Goal: Information Seeking & Learning: Check status

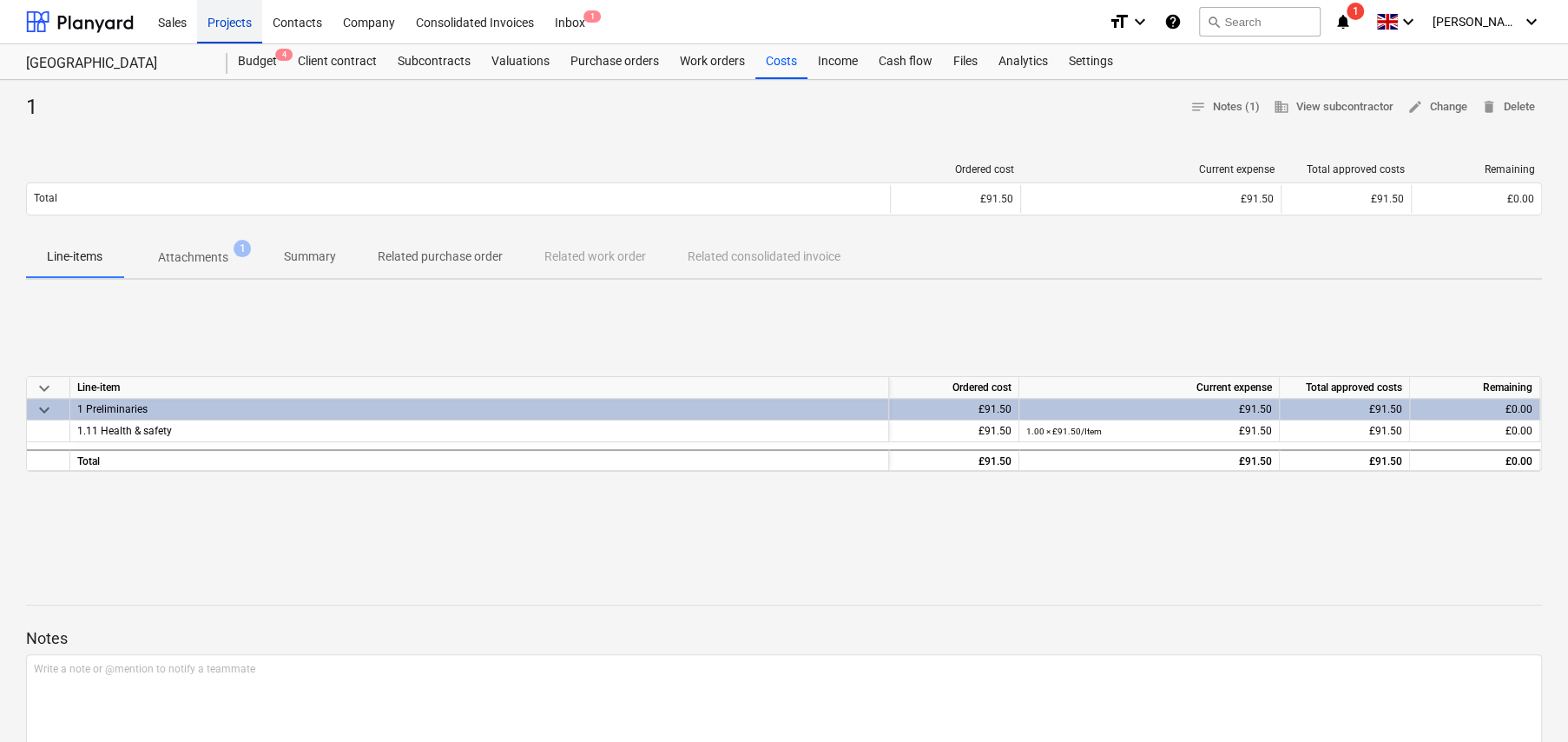
click at [234, 24] on div "Projects" at bounding box center [230, 21] width 65 height 44
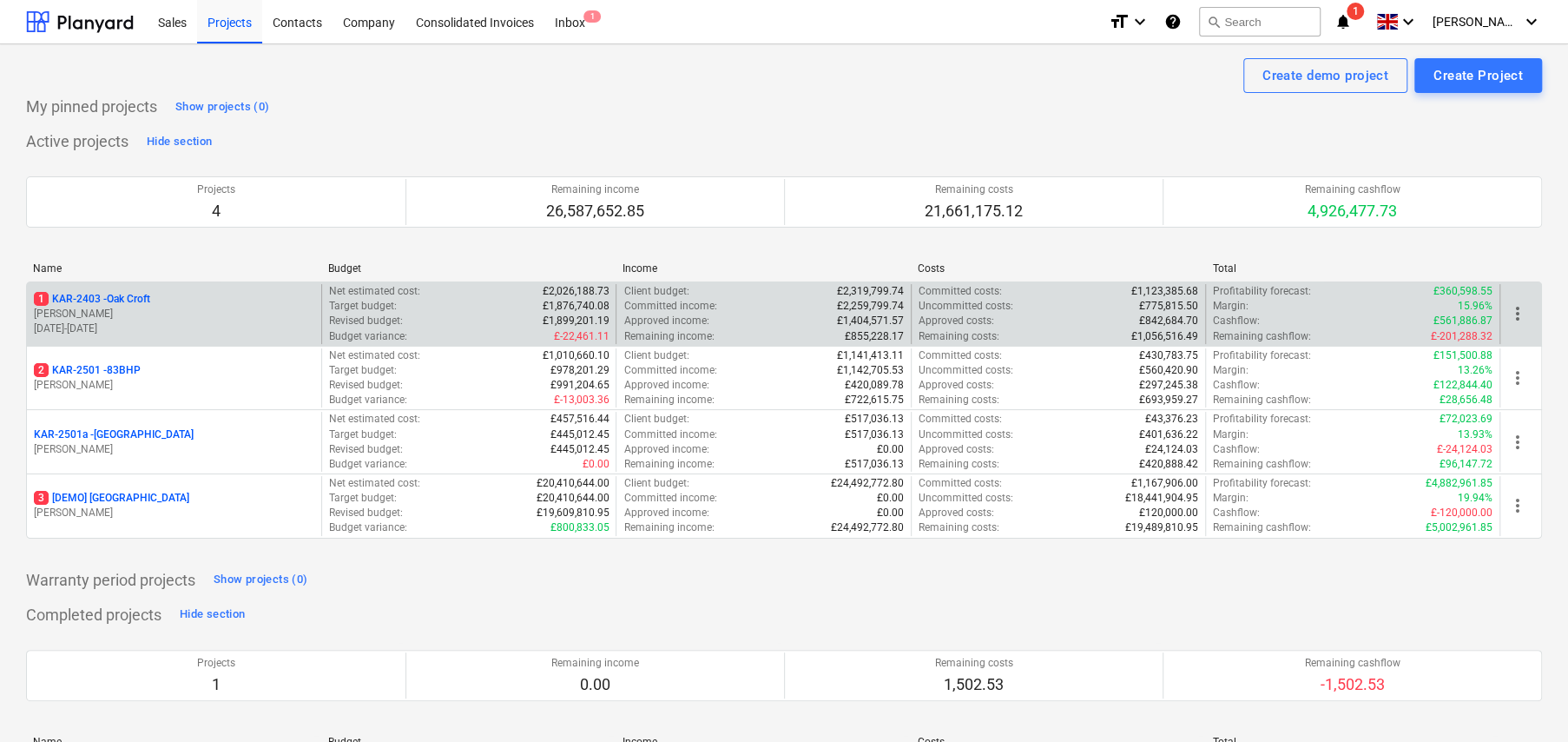
click at [133, 295] on p "1 KAR-2403 - Oak Croft" at bounding box center [92, 298] width 117 height 15
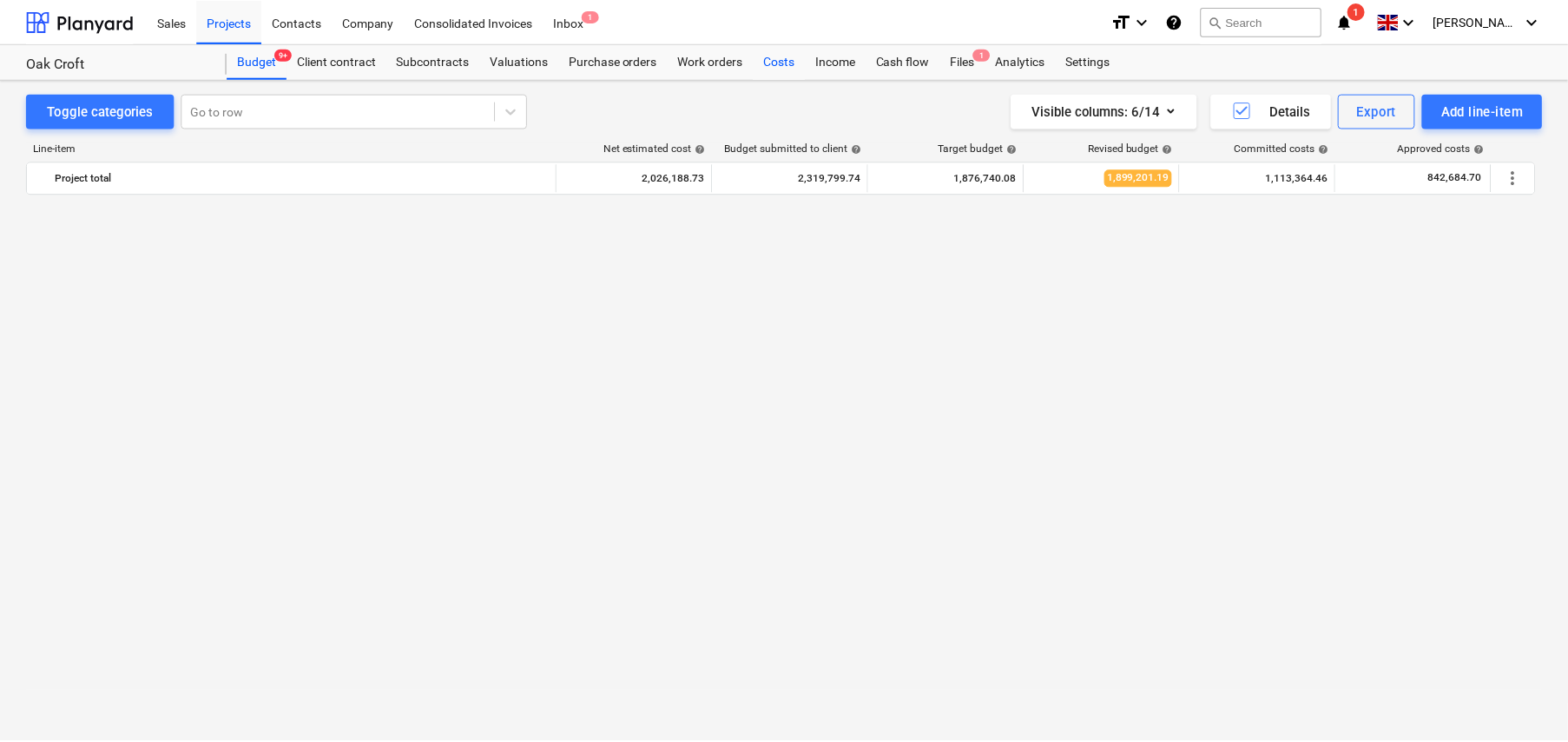
scroll to position [2124, 0]
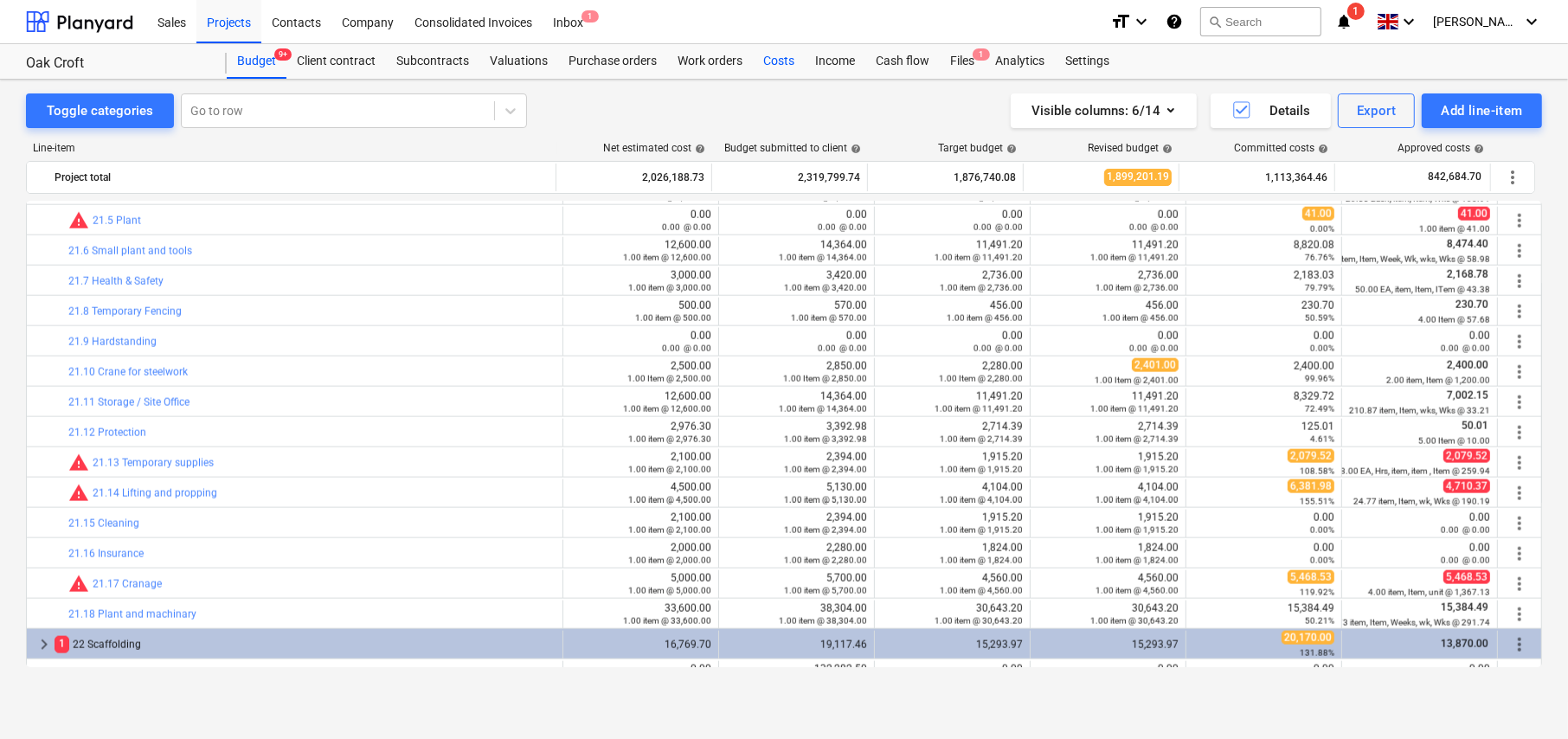
click at [771, 65] on div "Costs" at bounding box center [779, 62] width 52 height 35
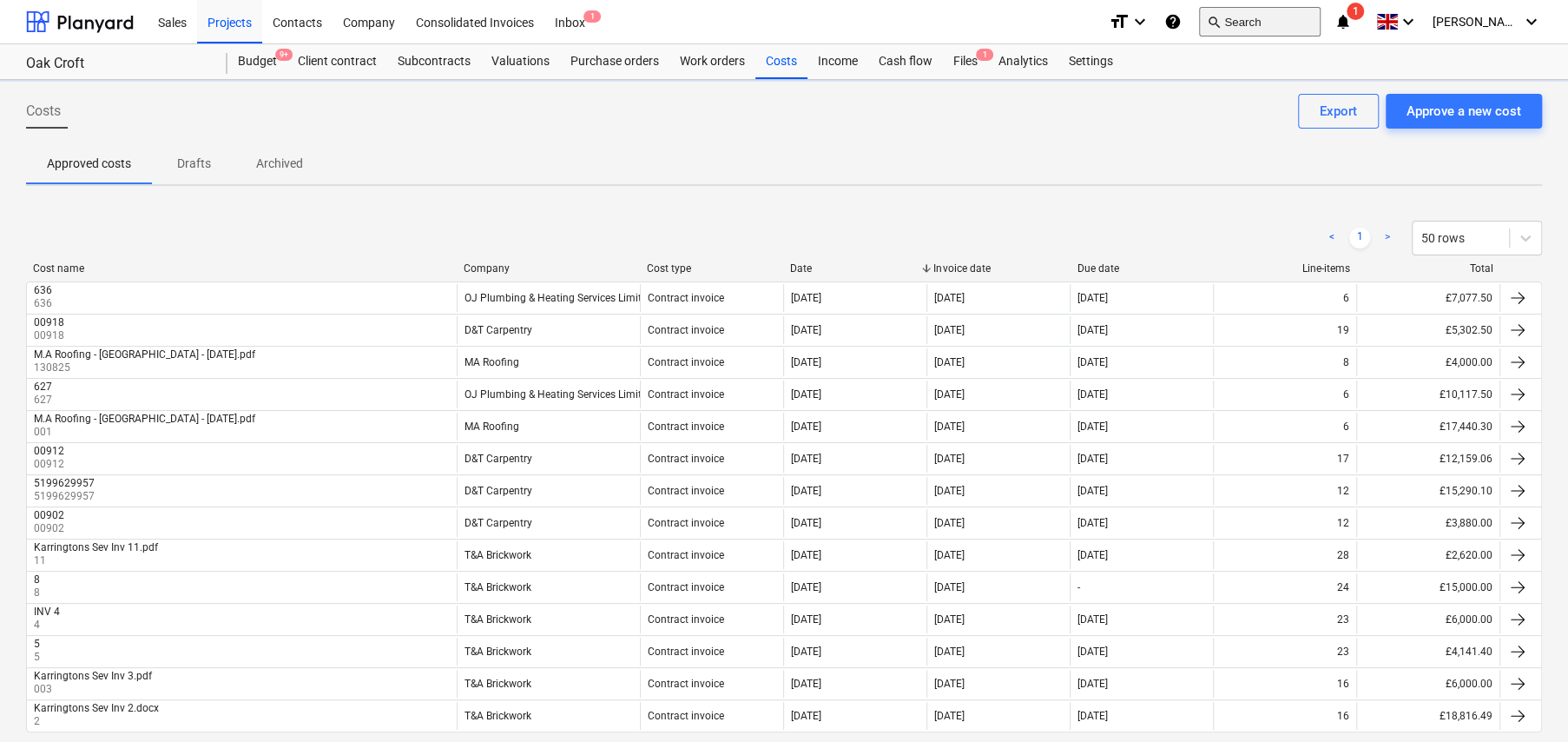
click at [1271, 17] on button "search Search" at bounding box center [1260, 22] width 122 height 30
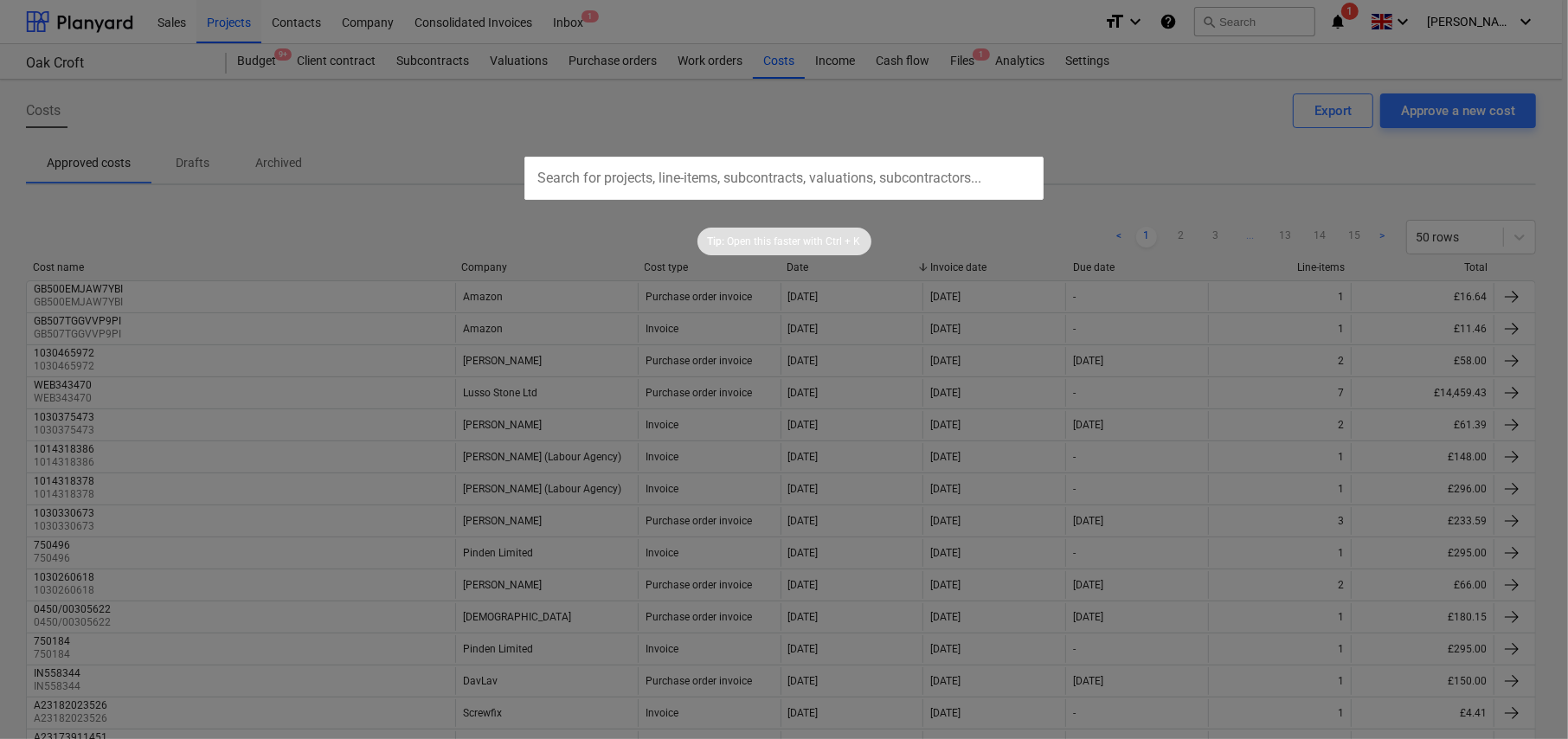
click at [600, 62] on div at bounding box center [784, 369] width 1568 height 739
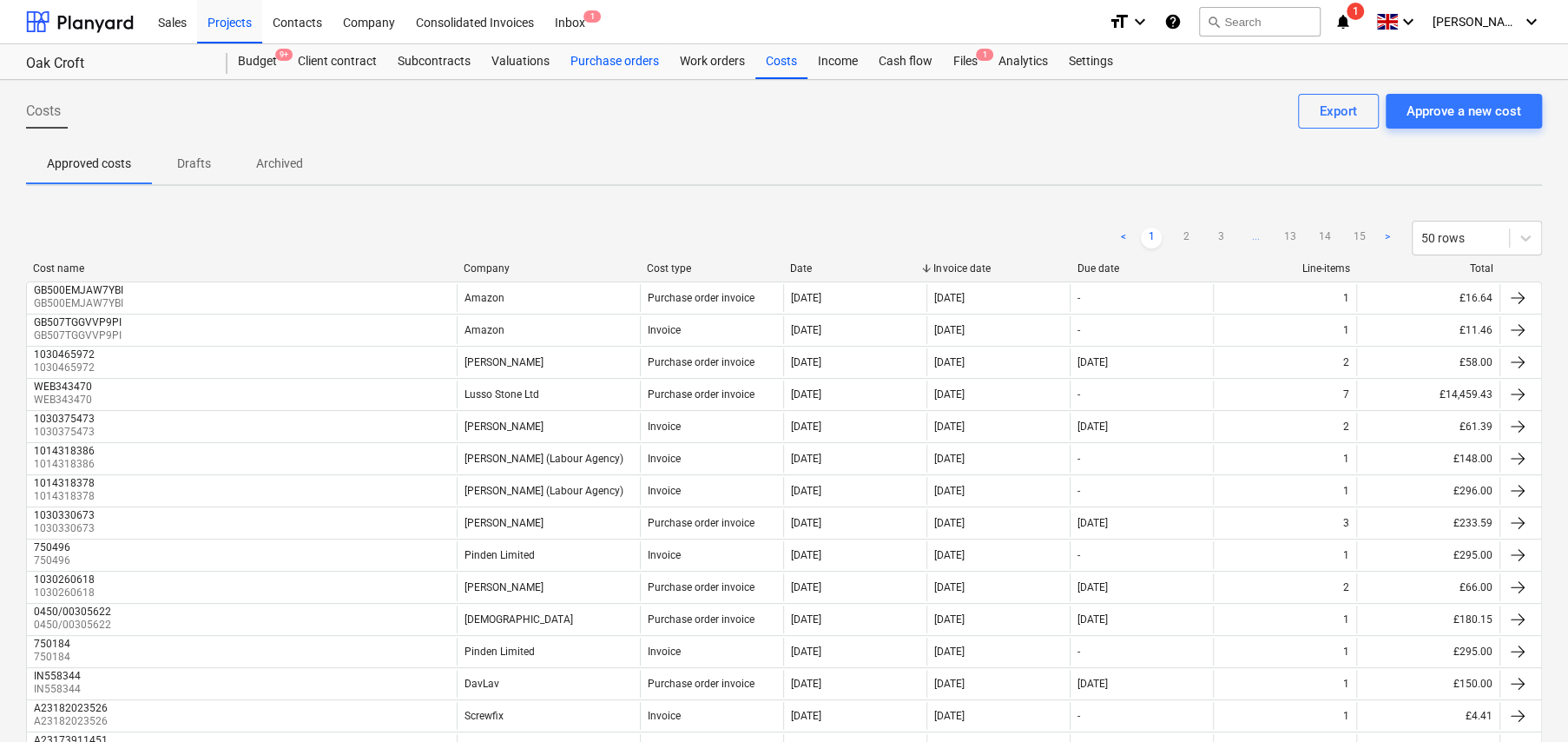
click at [611, 64] on div "Purchase orders" at bounding box center [615, 62] width 110 height 35
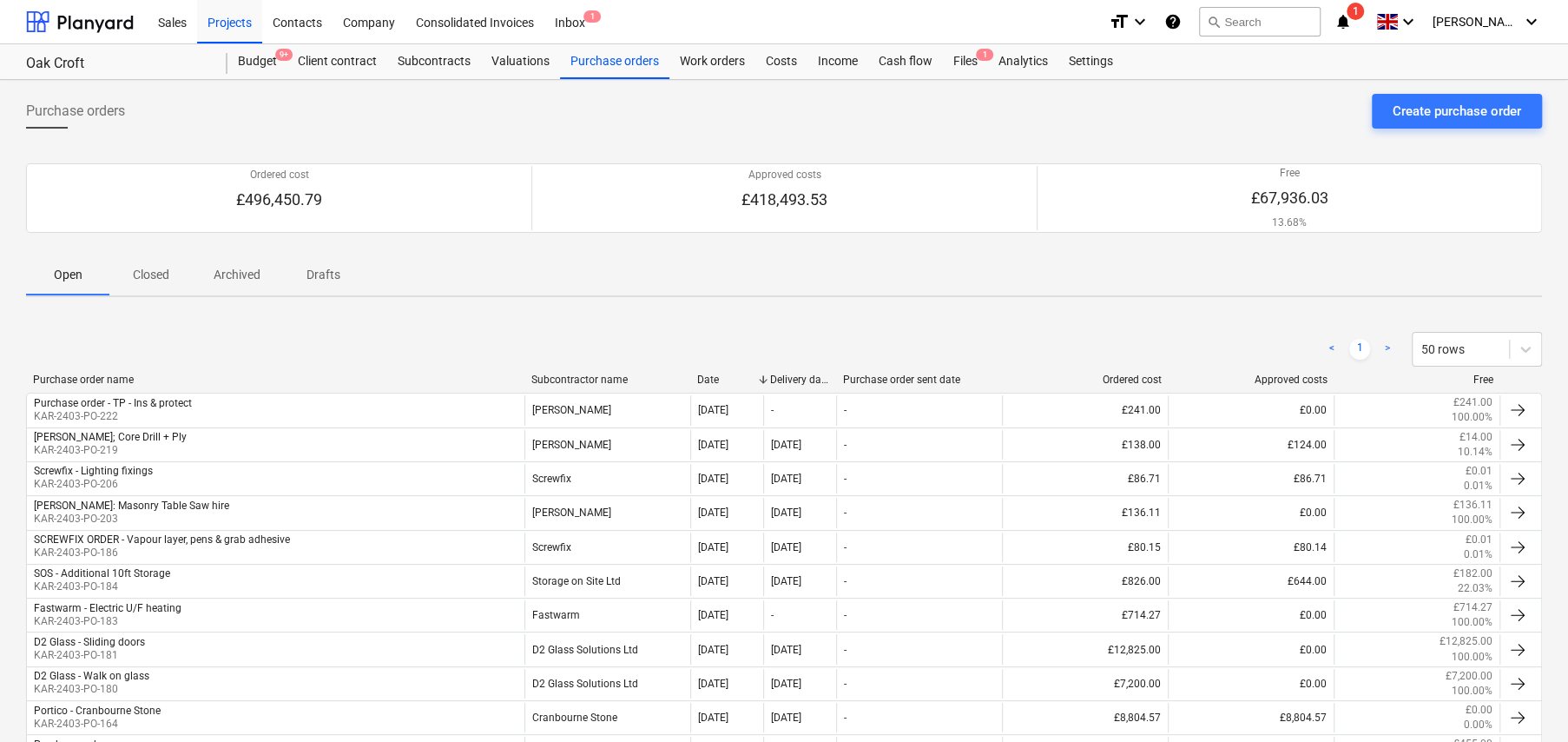
click at [150, 275] on p "Closed" at bounding box center [151, 275] width 42 height 18
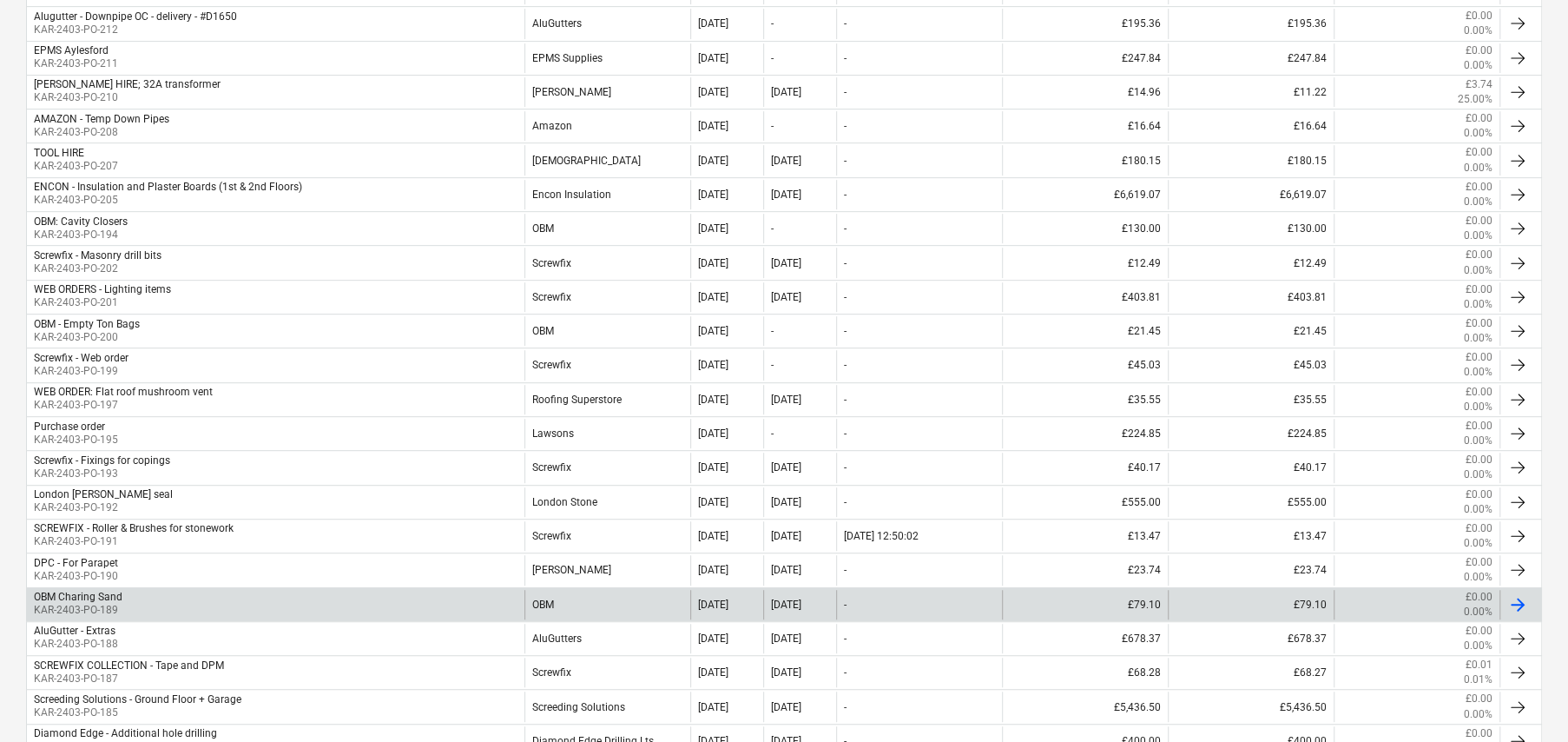
scroll to position [521, 0]
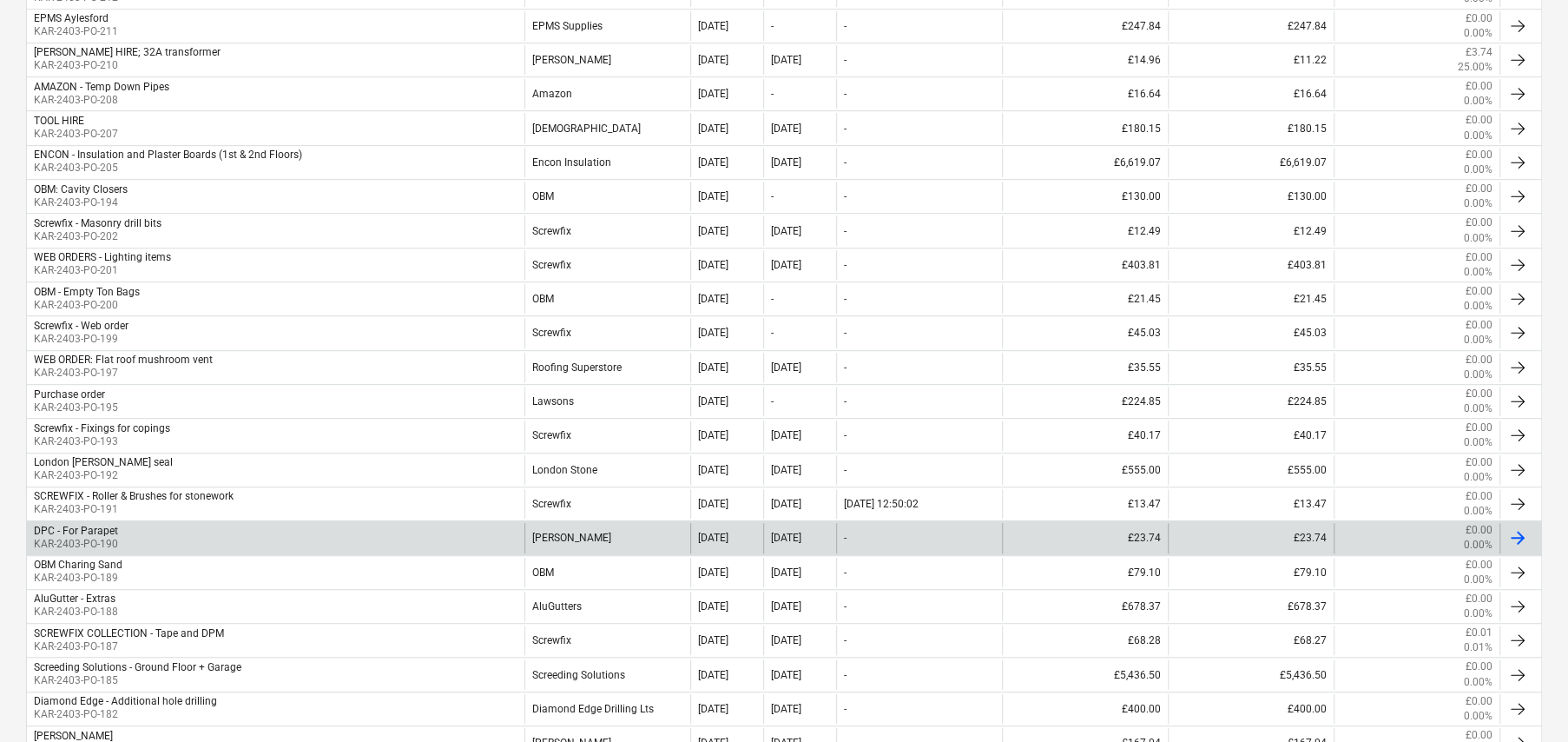
click at [183, 537] on div "DPC - For Parapet KAR-2403-PO-190" at bounding box center [276, 538] width 497 height 30
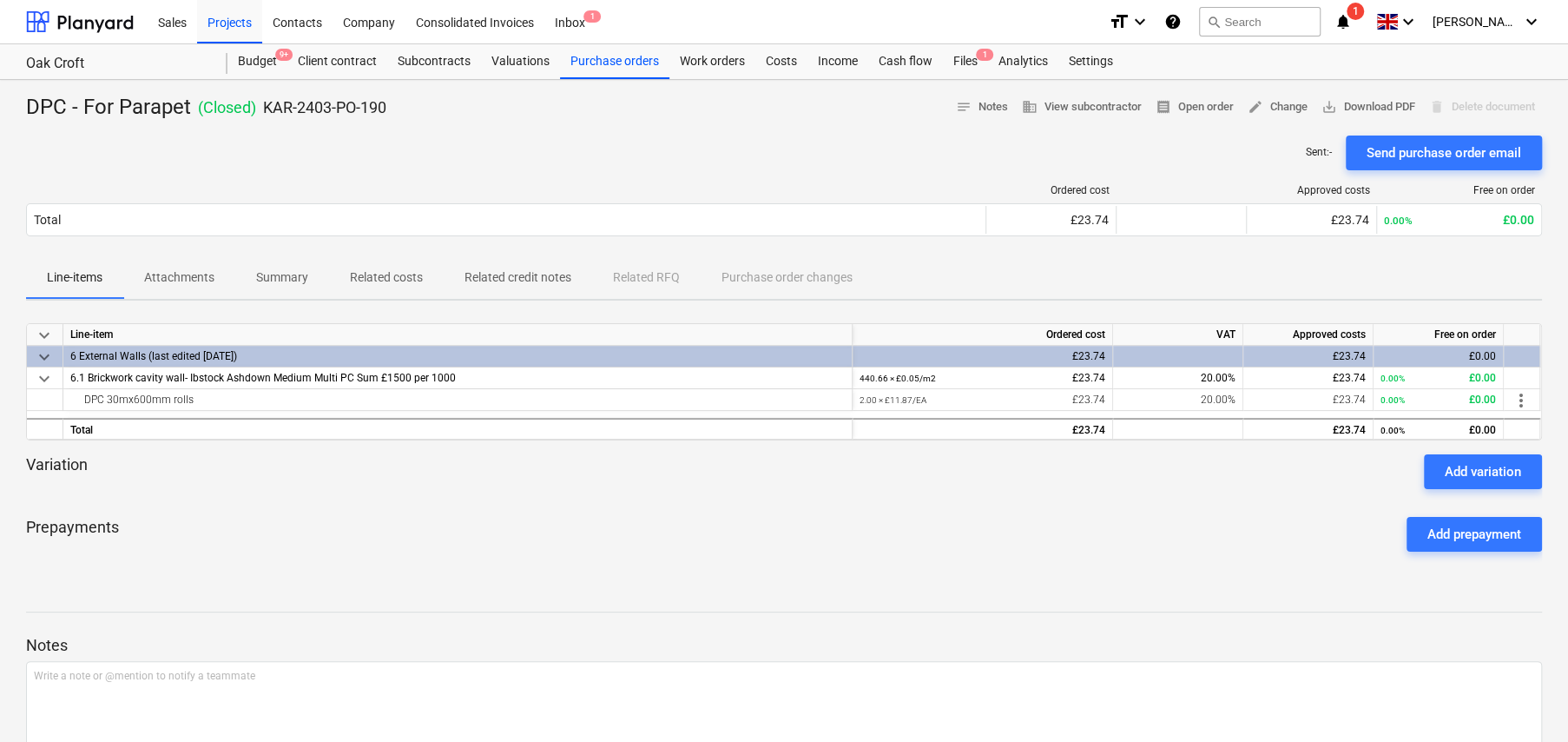
click at [373, 283] on p "Related costs" at bounding box center [386, 277] width 73 height 18
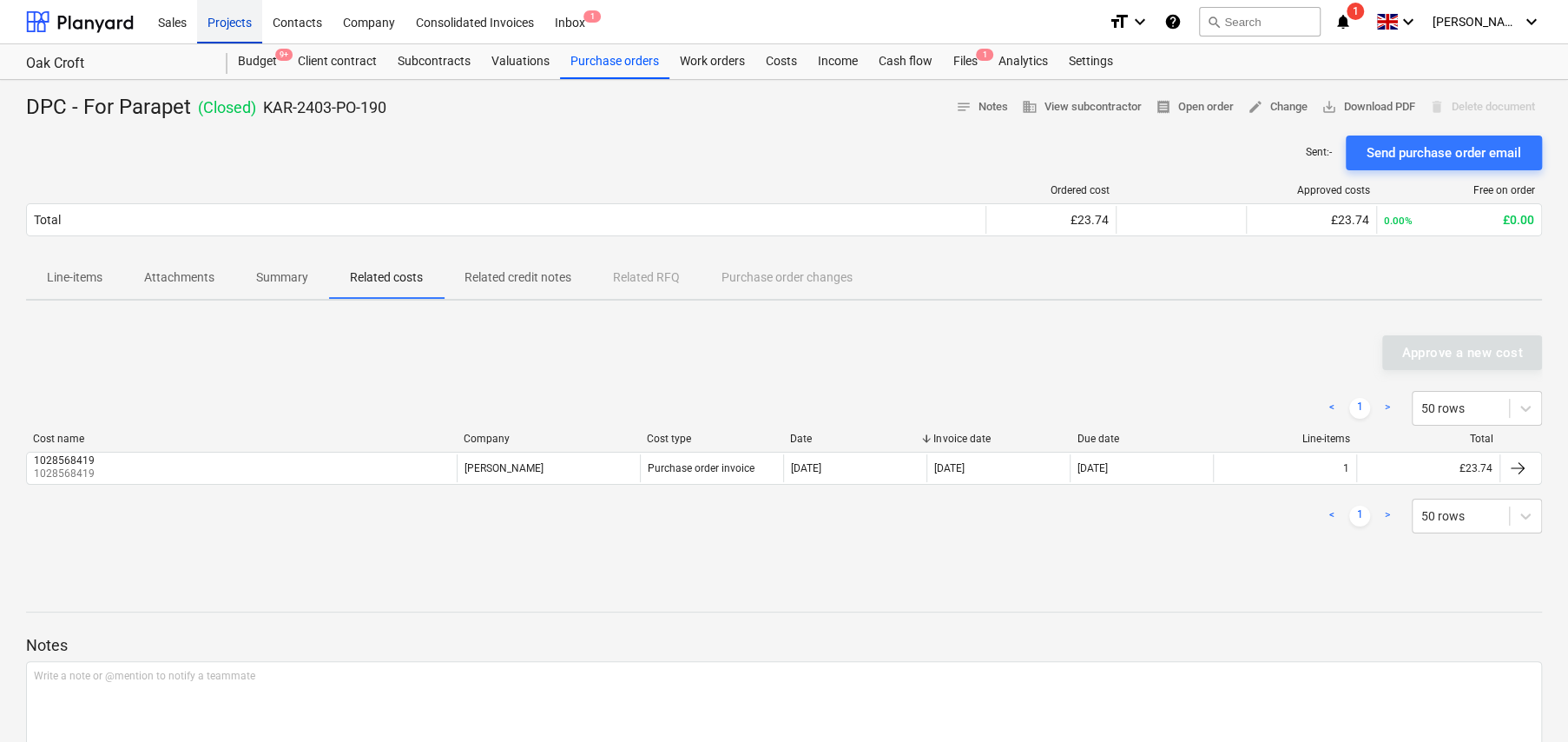
drag, startPoint x: 236, startPoint y: 23, endPoint x: 237, endPoint y: 39, distance: 16.0
click at [236, 23] on div "Projects" at bounding box center [230, 21] width 65 height 44
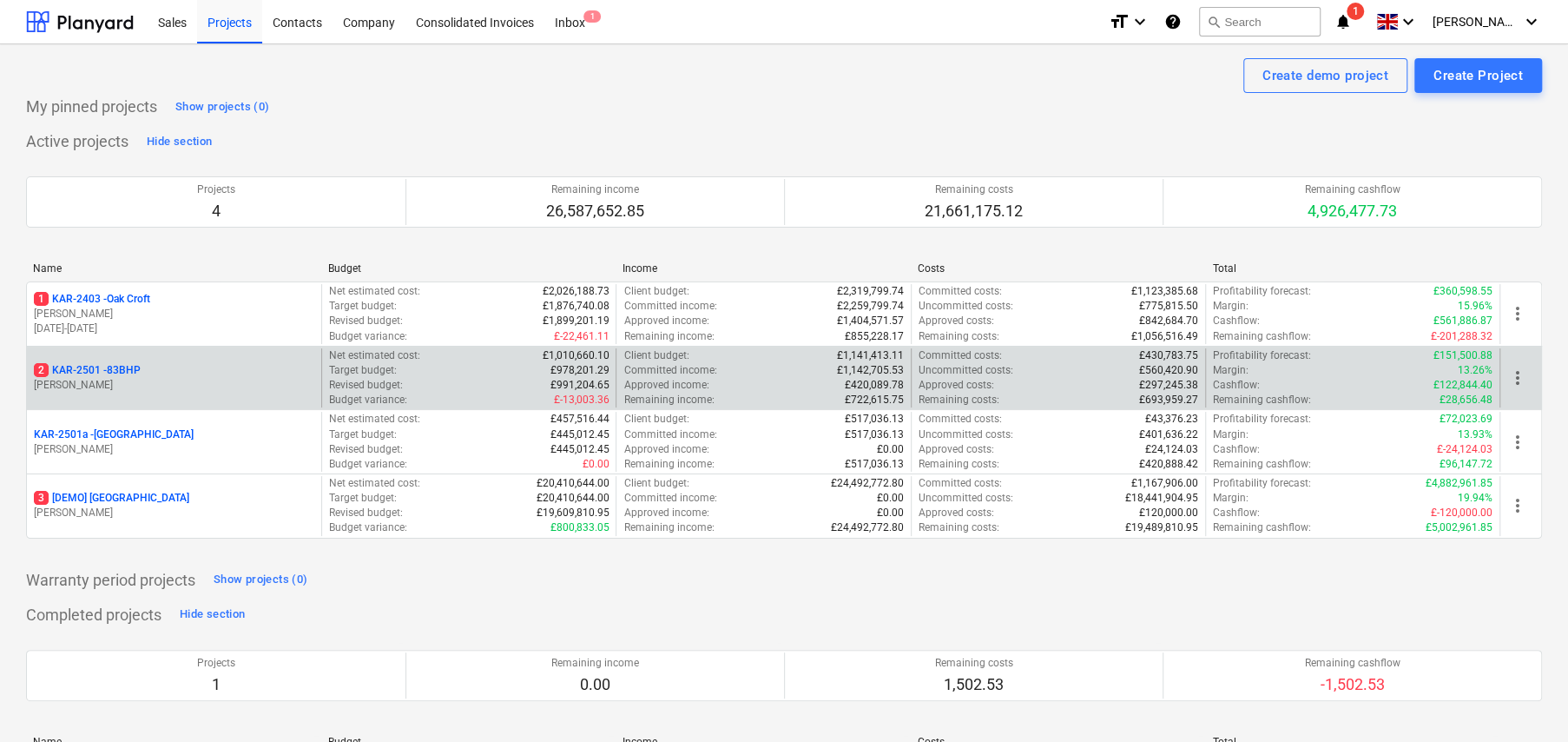
click at [130, 373] on p "2 KAR-2501 - 83BHP" at bounding box center [87, 370] width 107 height 15
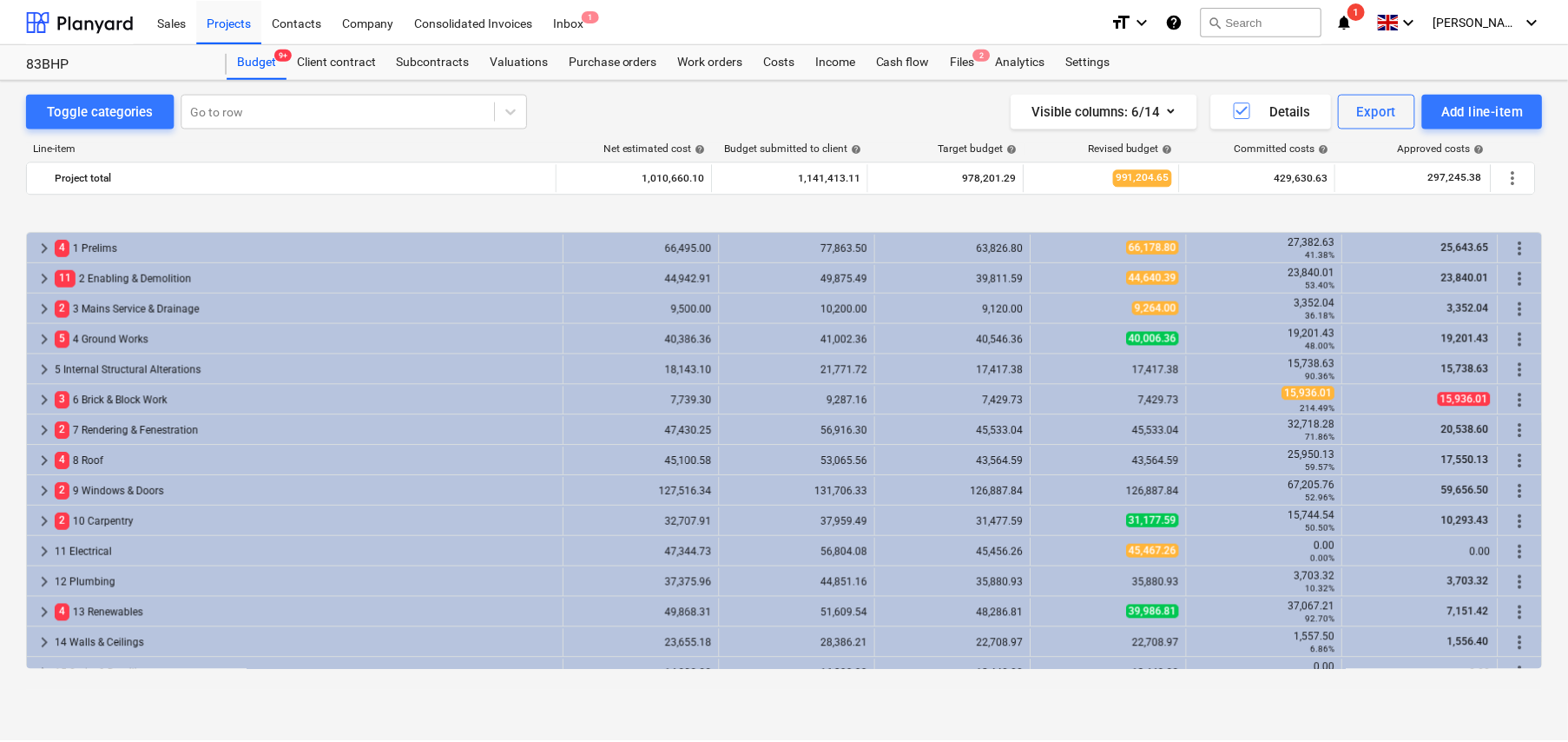
scroll to position [661, 0]
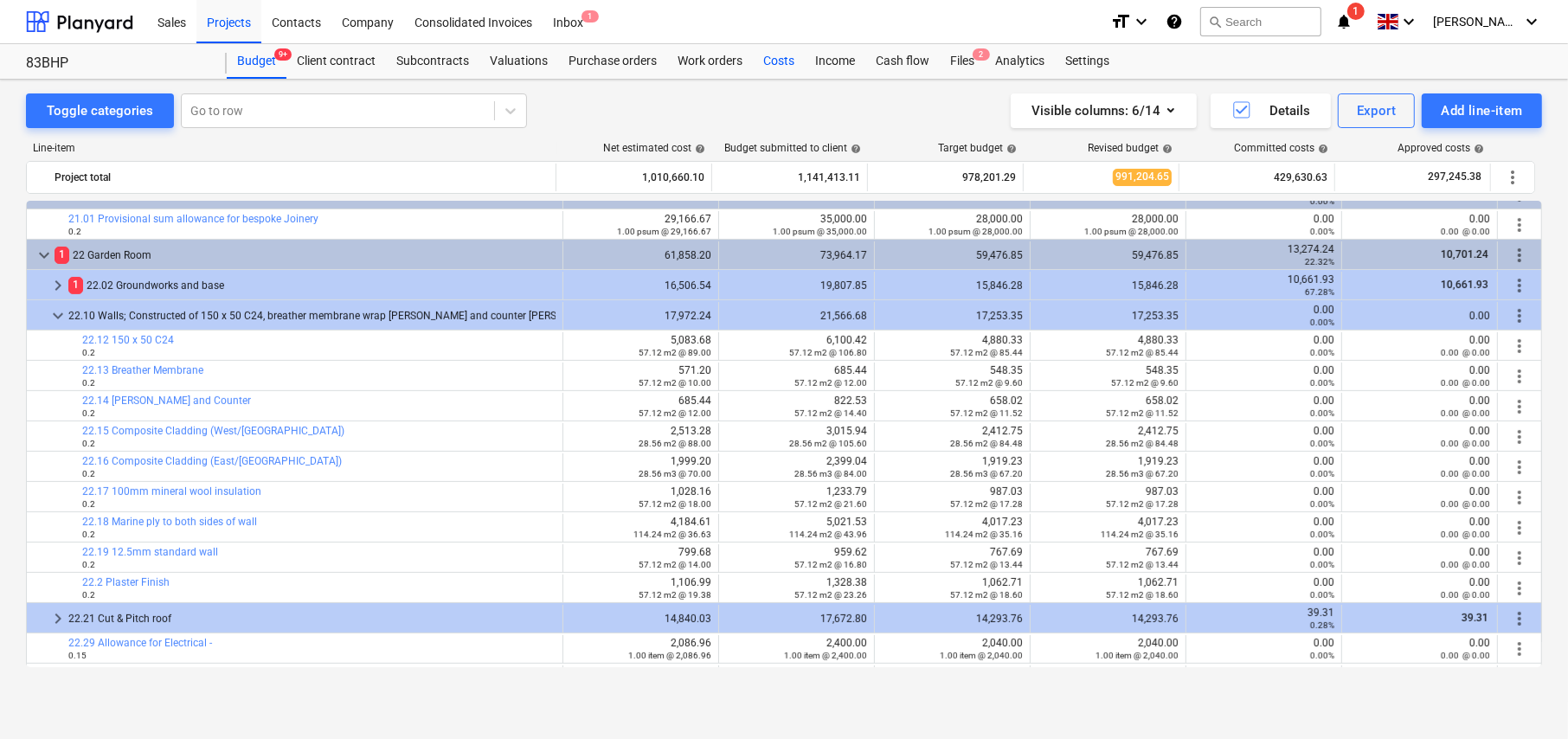
click at [769, 60] on div "Costs" at bounding box center [779, 62] width 52 height 35
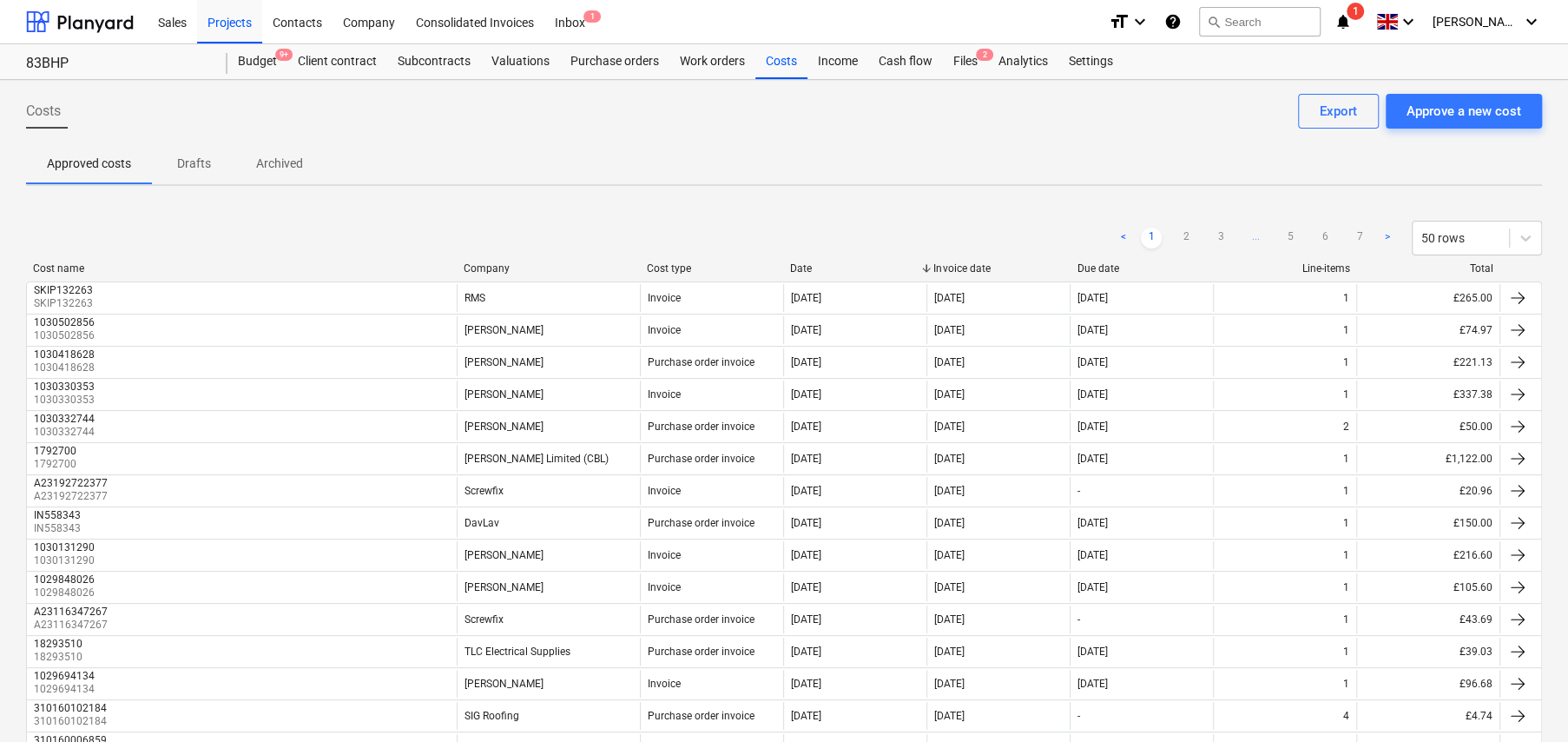
click at [486, 266] on div "Company" at bounding box center [548, 269] width 170 height 12
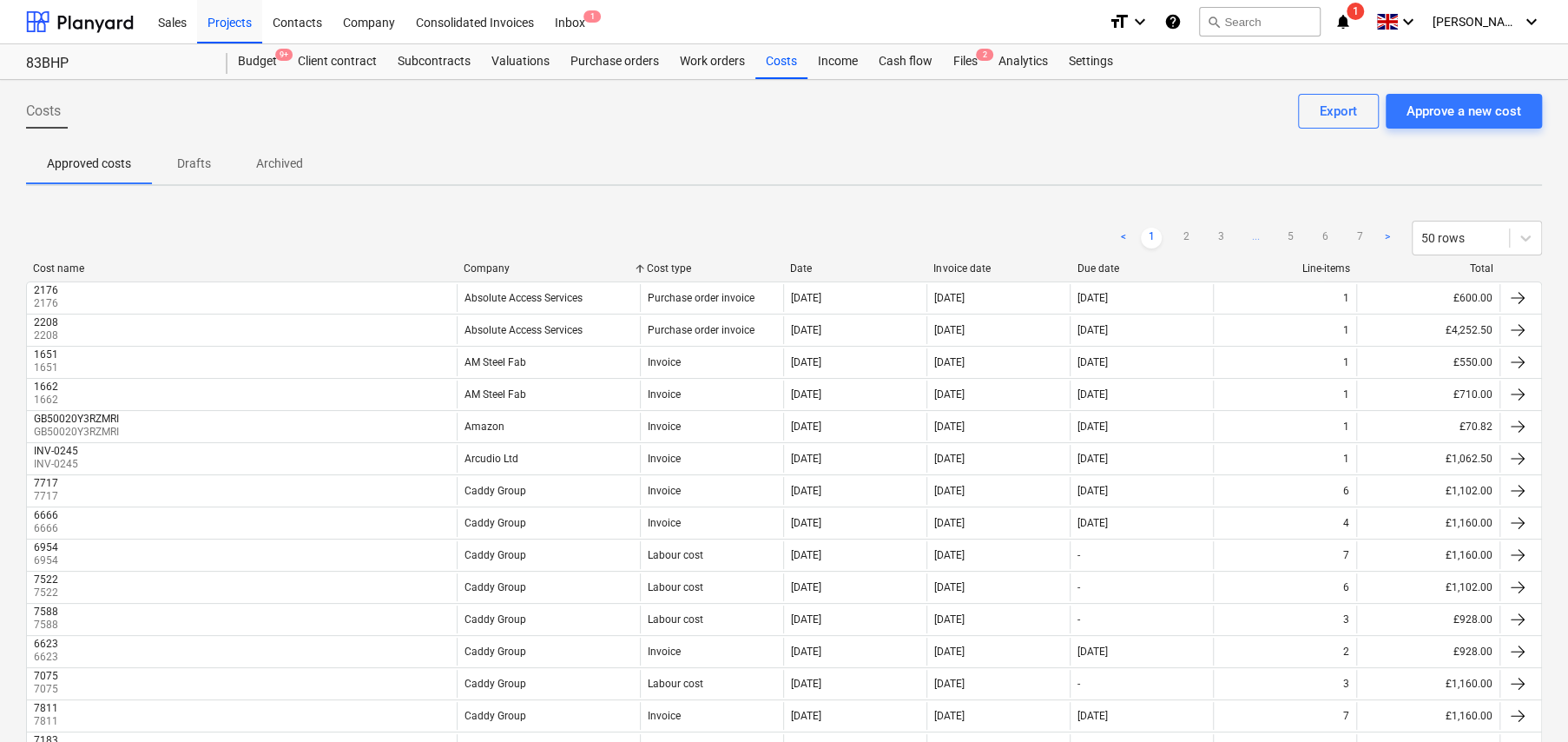
click at [490, 269] on div "Company" at bounding box center [548, 269] width 170 height 12
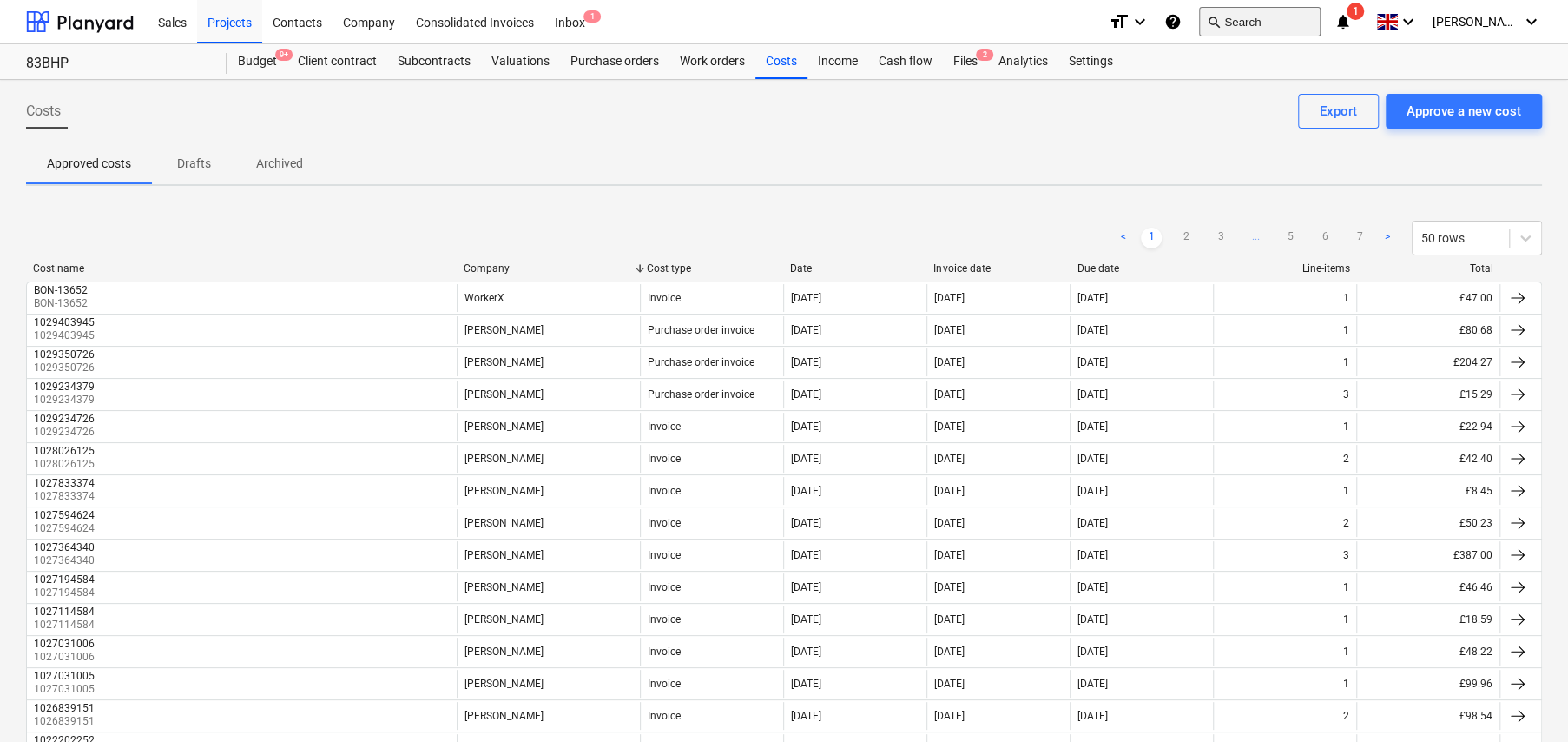
click at [1251, 12] on button "search Search" at bounding box center [1260, 22] width 122 height 30
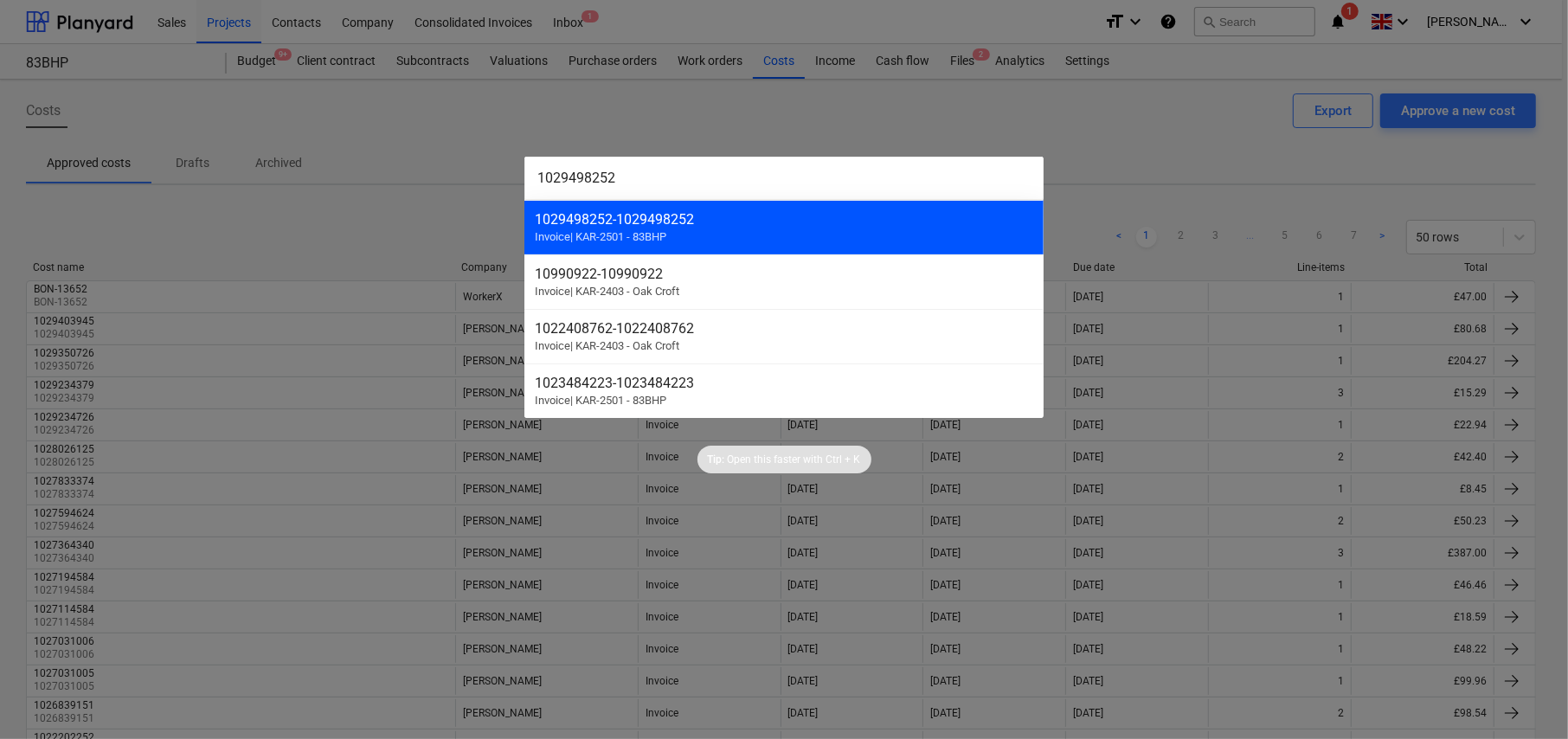
type input "1029498252"
click at [634, 222] on div "1029498252 - 1029498252" at bounding box center [784, 219] width 498 height 16
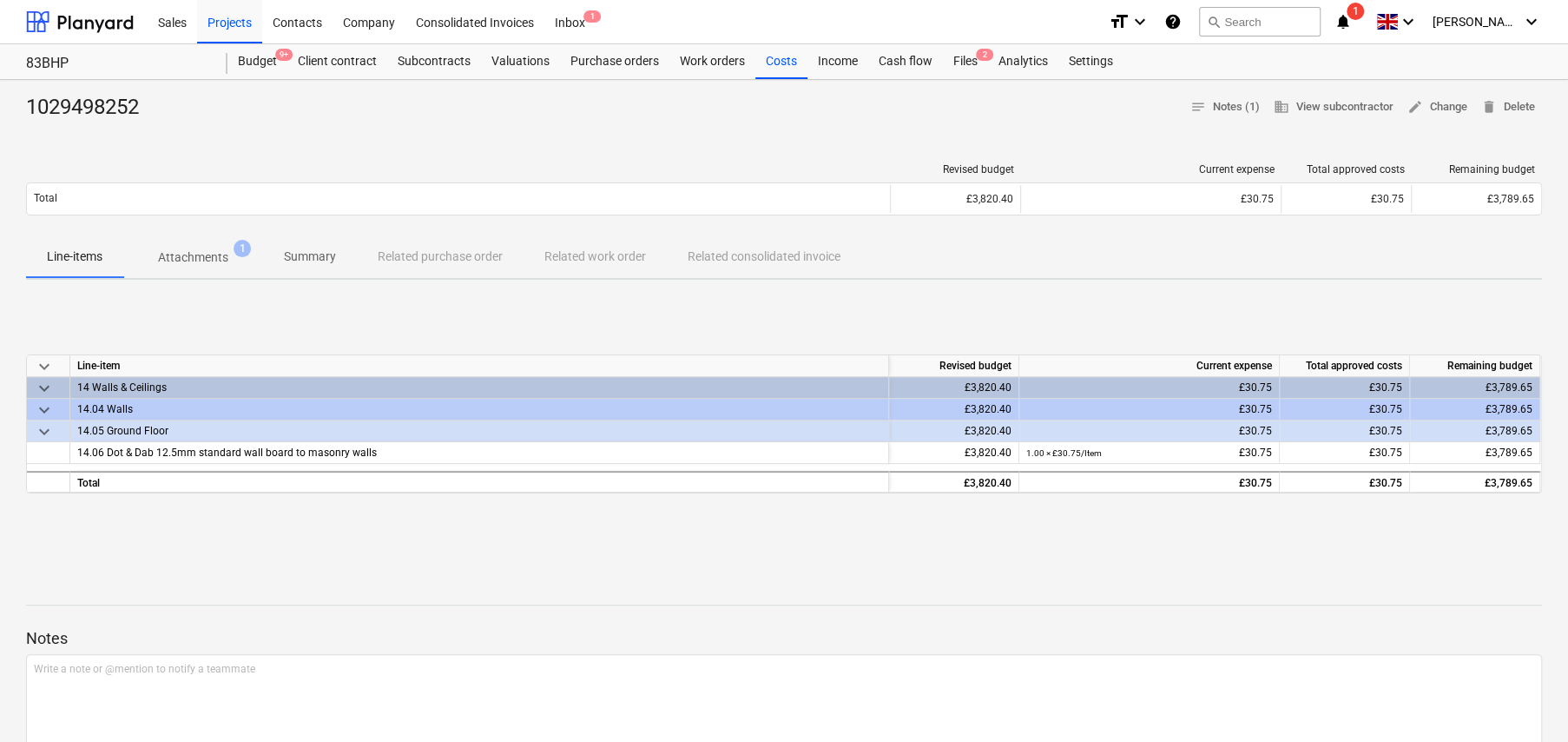
click at [186, 257] on p "Attachments" at bounding box center [193, 257] width 70 height 18
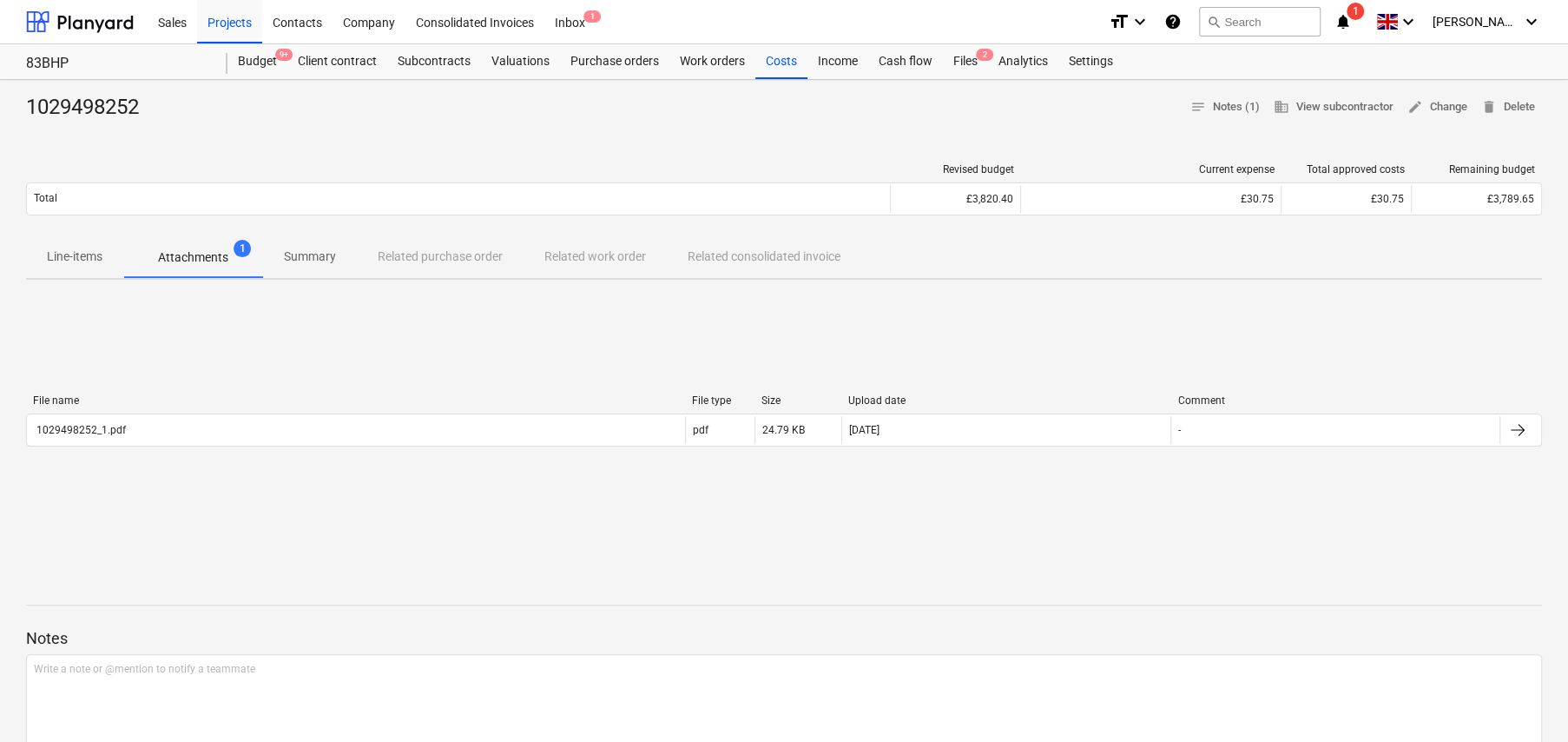
click at [84, 258] on p "Line-items" at bounding box center [75, 257] width 56 height 18
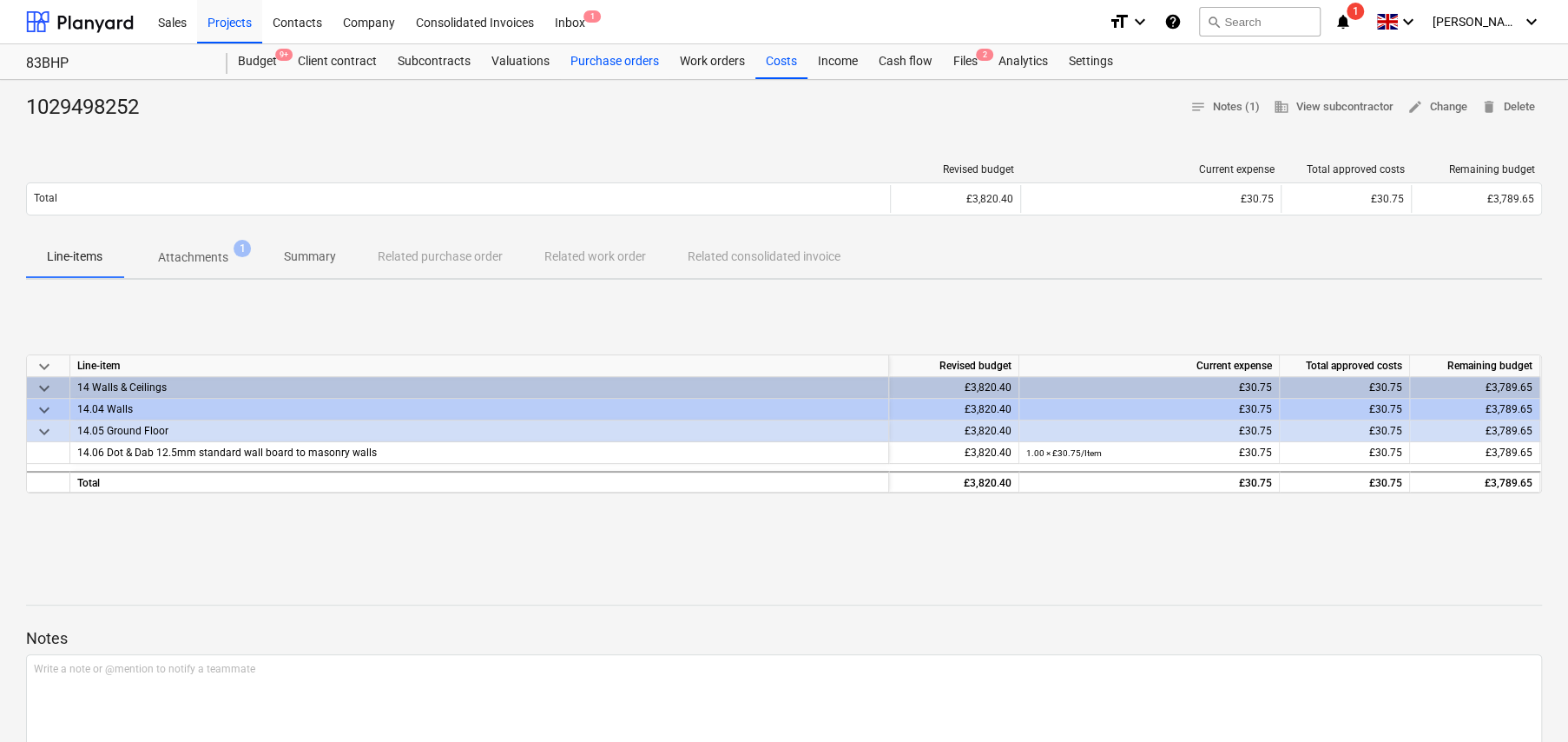
click at [620, 64] on div "Purchase orders" at bounding box center [615, 62] width 110 height 35
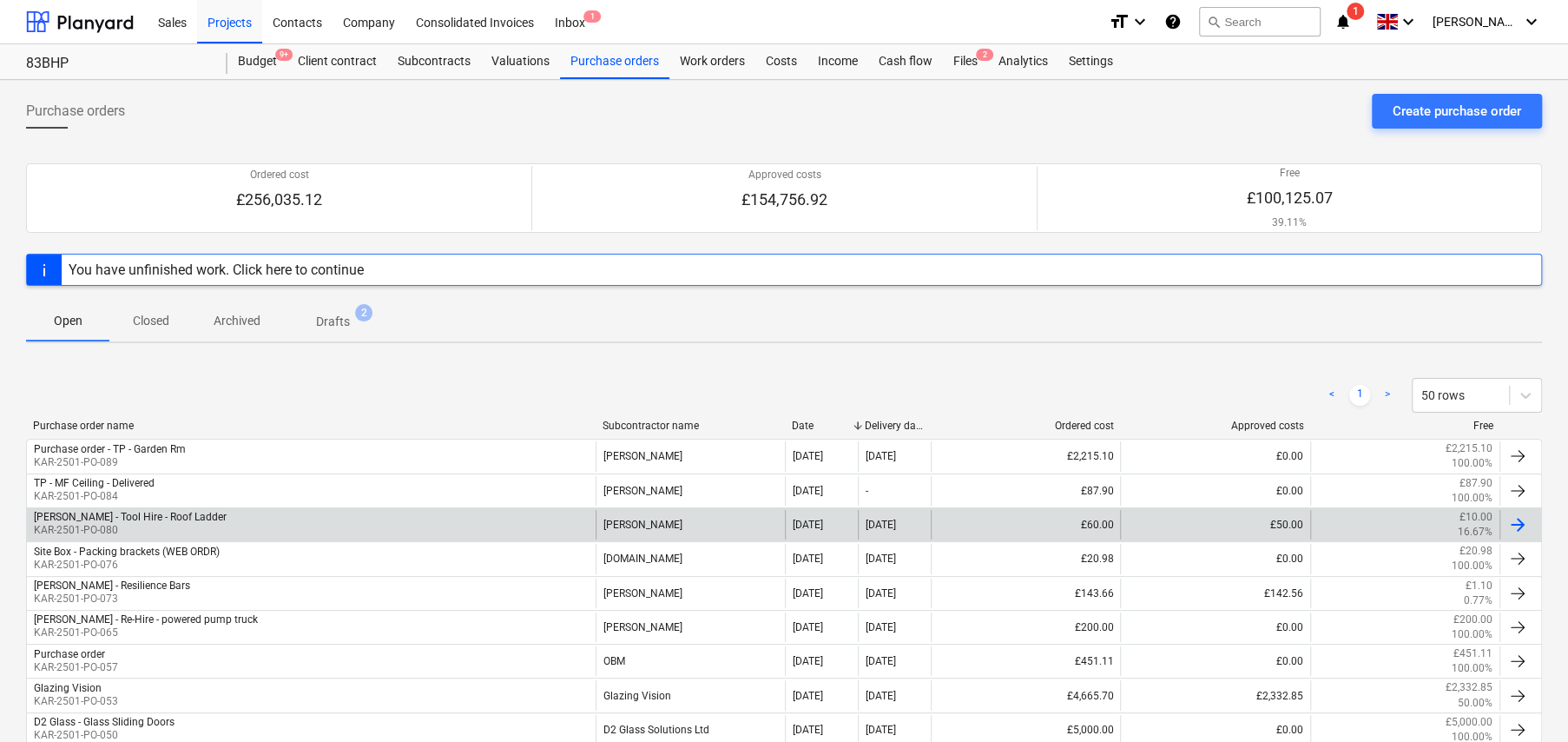
click at [148, 531] on p "KAR-2501-PO-080" at bounding box center [130, 530] width 193 height 15
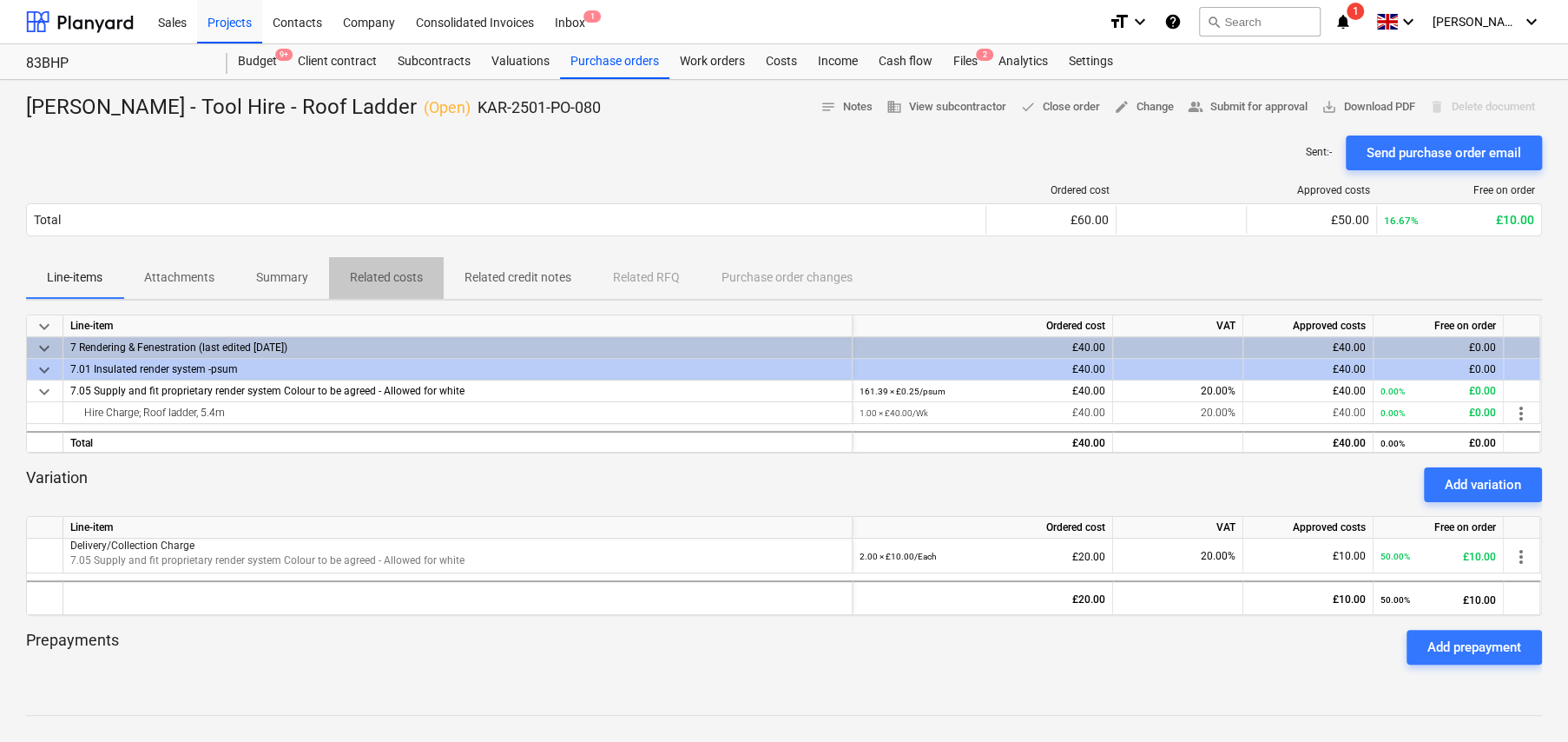
click at [406, 276] on p "Related costs" at bounding box center [386, 277] width 73 height 18
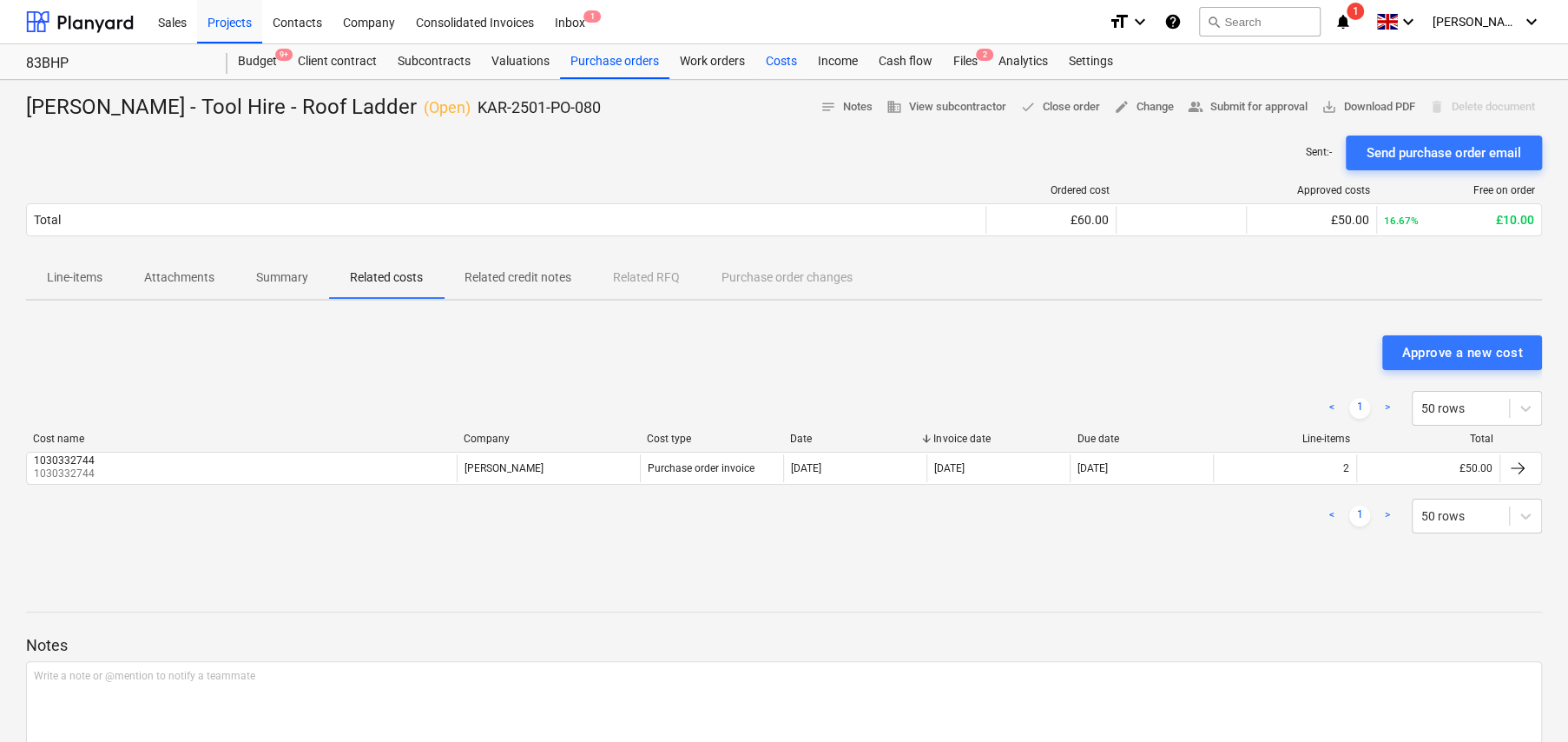
click at [772, 59] on div "Costs" at bounding box center [782, 62] width 52 height 35
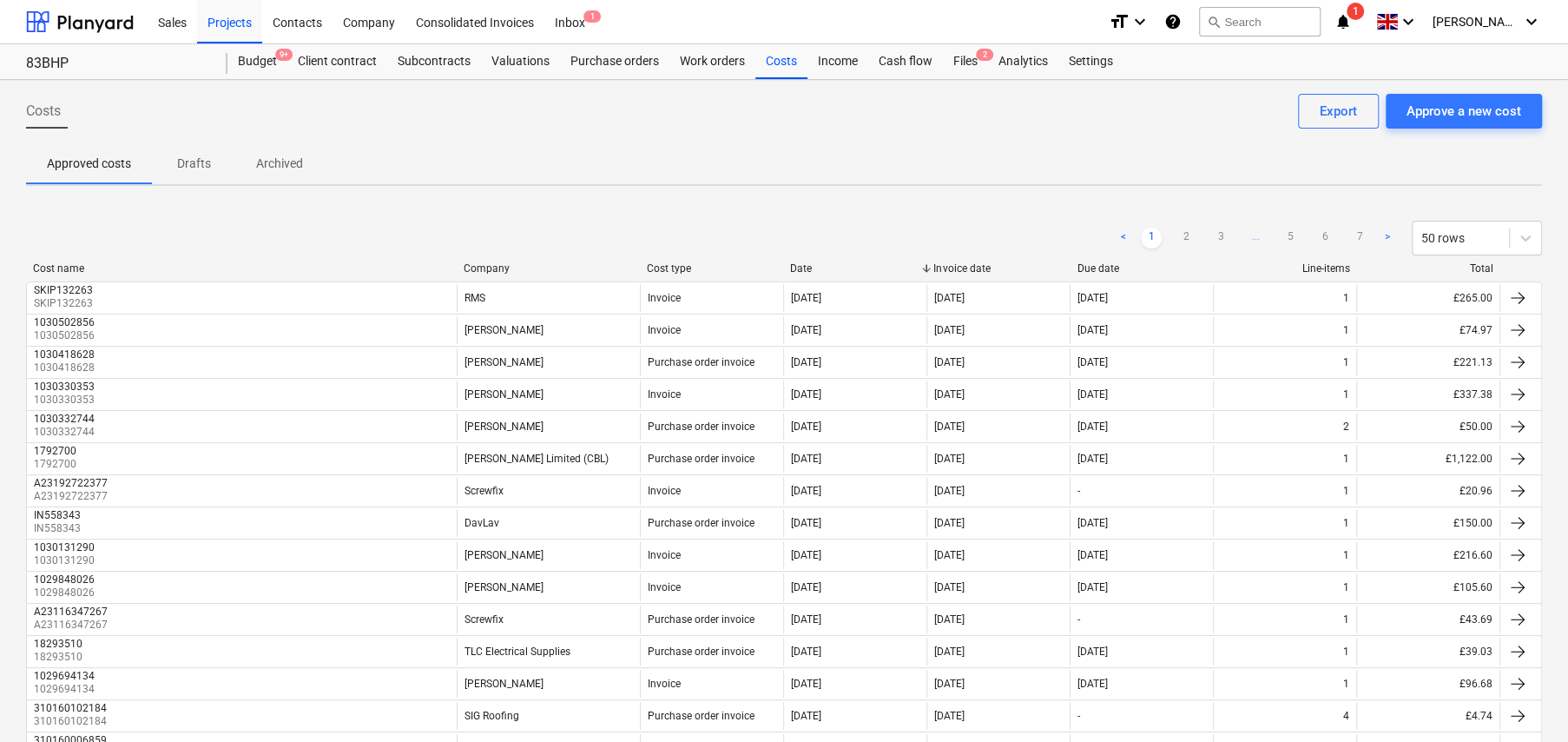
click at [490, 269] on div "Company" at bounding box center [548, 269] width 170 height 12
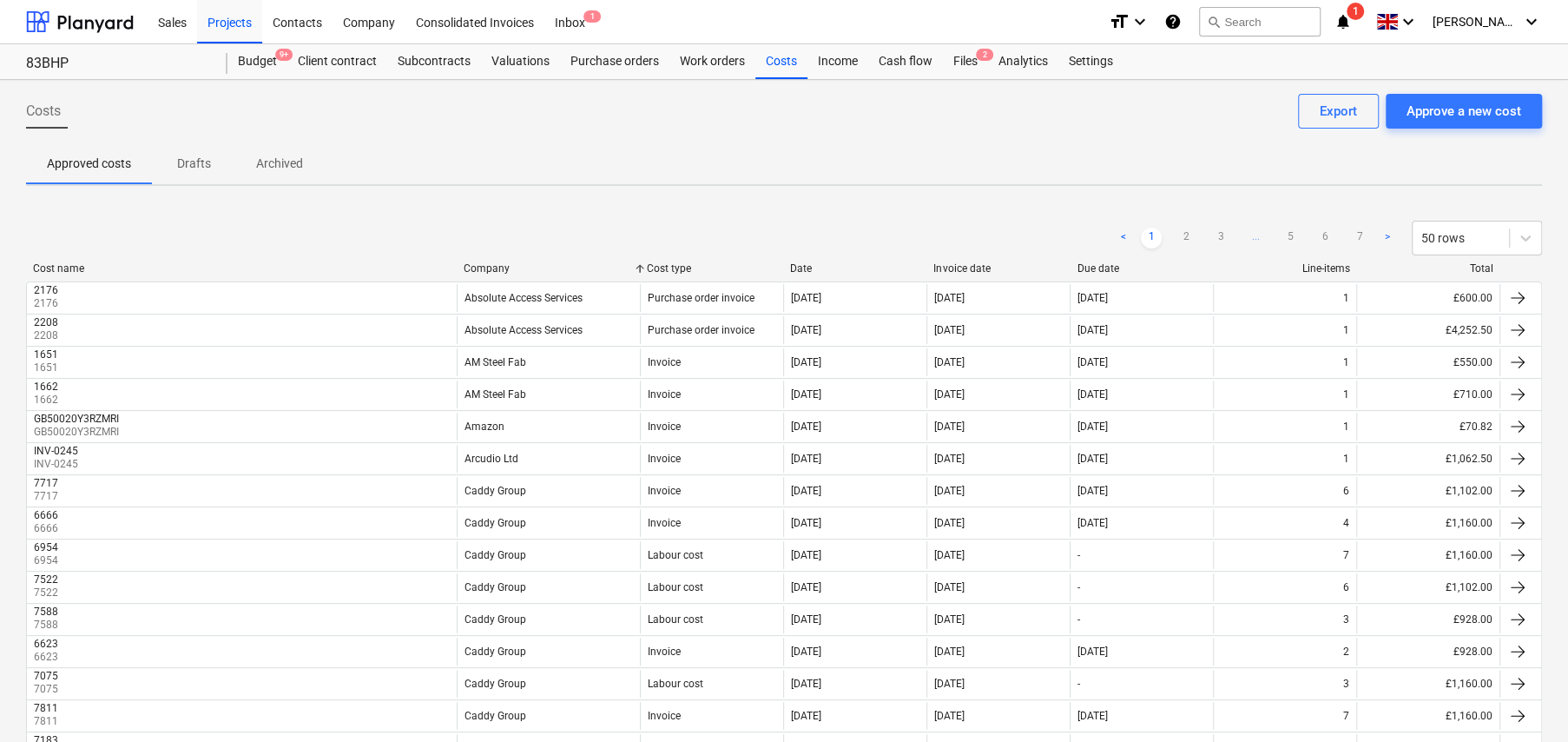
click at [494, 271] on div "Company" at bounding box center [548, 269] width 170 height 12
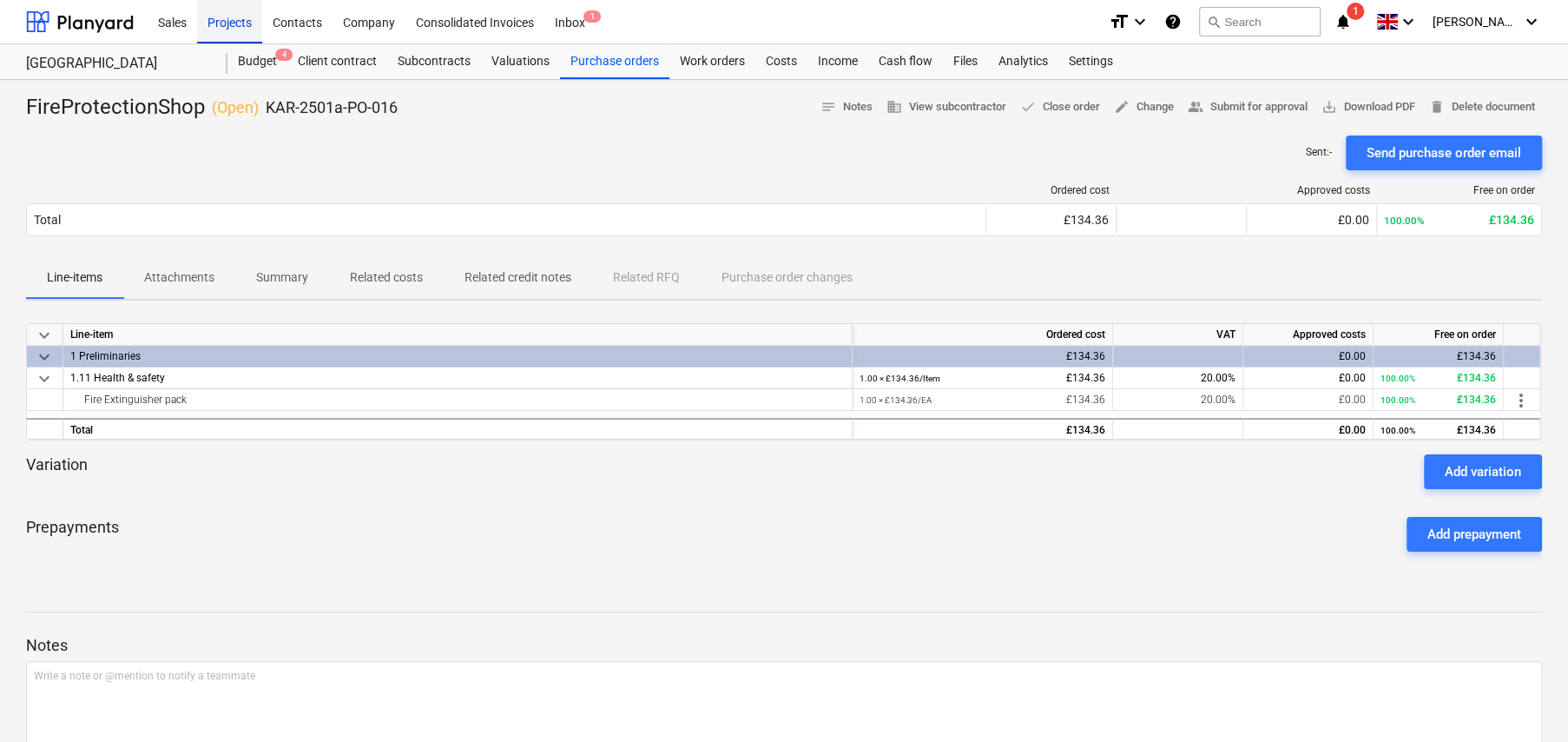
drag, startPoint x: 224, startPoint y: 22, endPoint x: 224, endPoint y: 34, distance: 12.0
click at [224, 22] on div "Projects" at bounding box center [230, 21] width 65 height 44
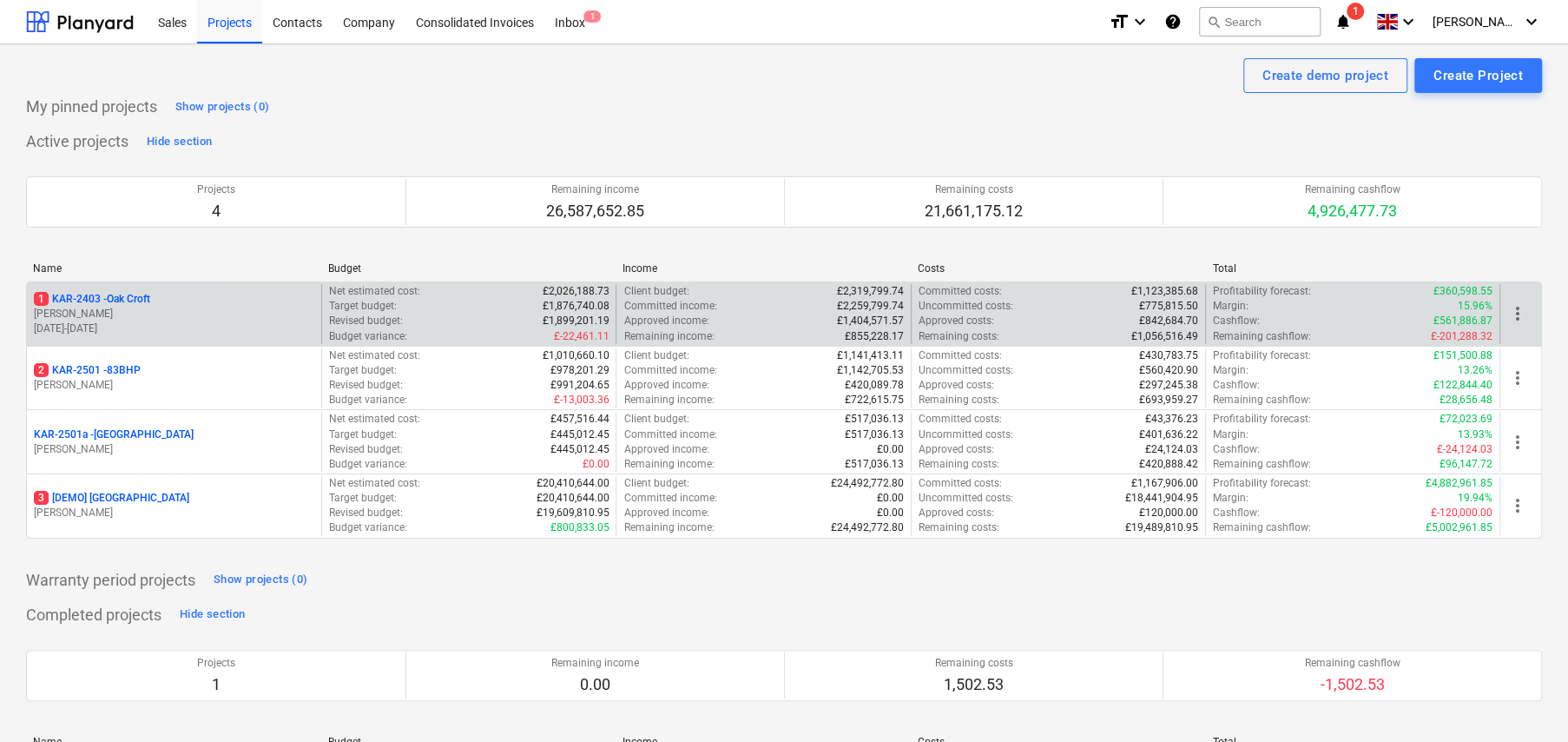
click at [143, 302] on p "1 KAR-2403 - Oak Croft" at bounding box center [92, 298] width 117 height 15
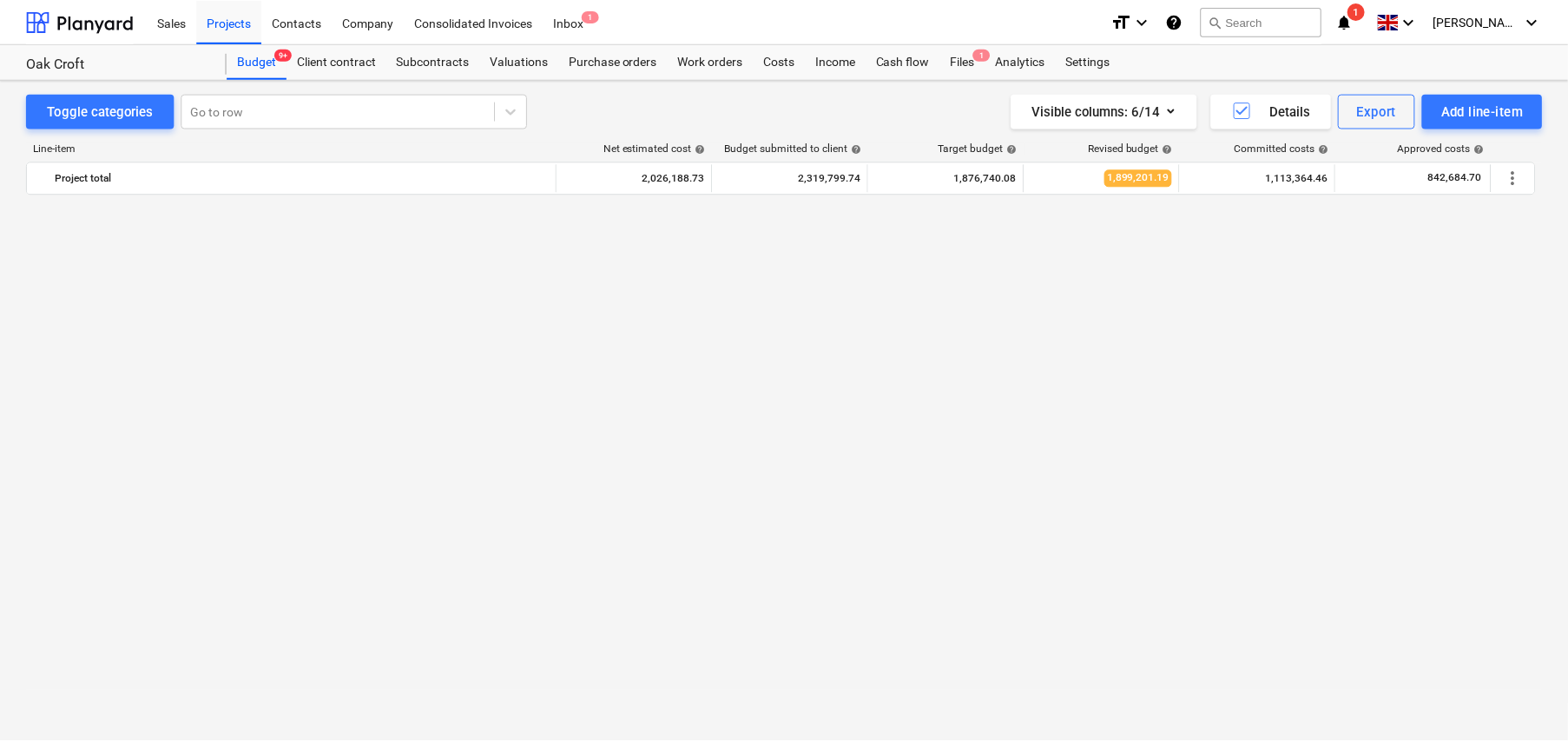
scroll to position [2432, 0]
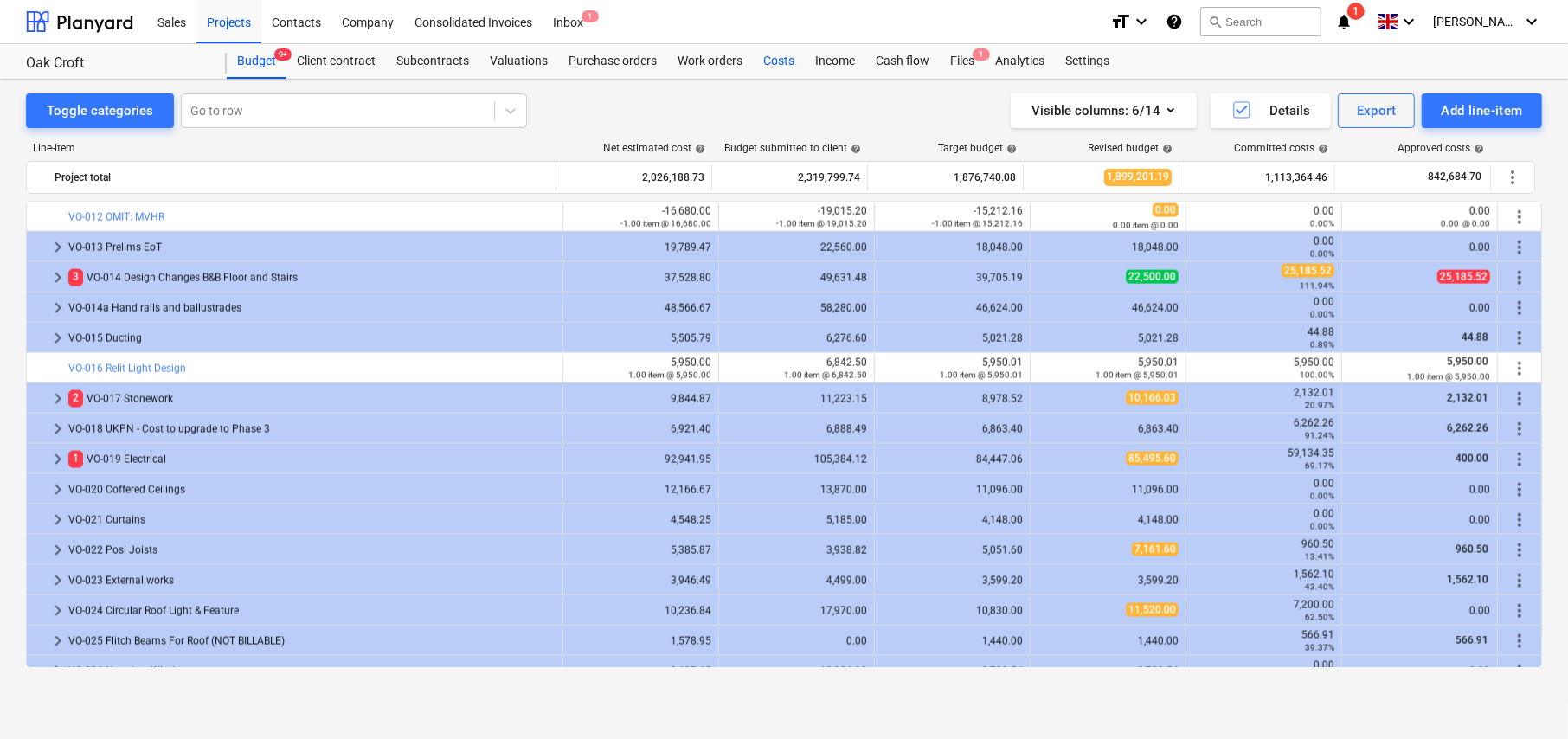
click at [776, 63] on div "Costs" at bounding box center [779, 62] width 52 height 35
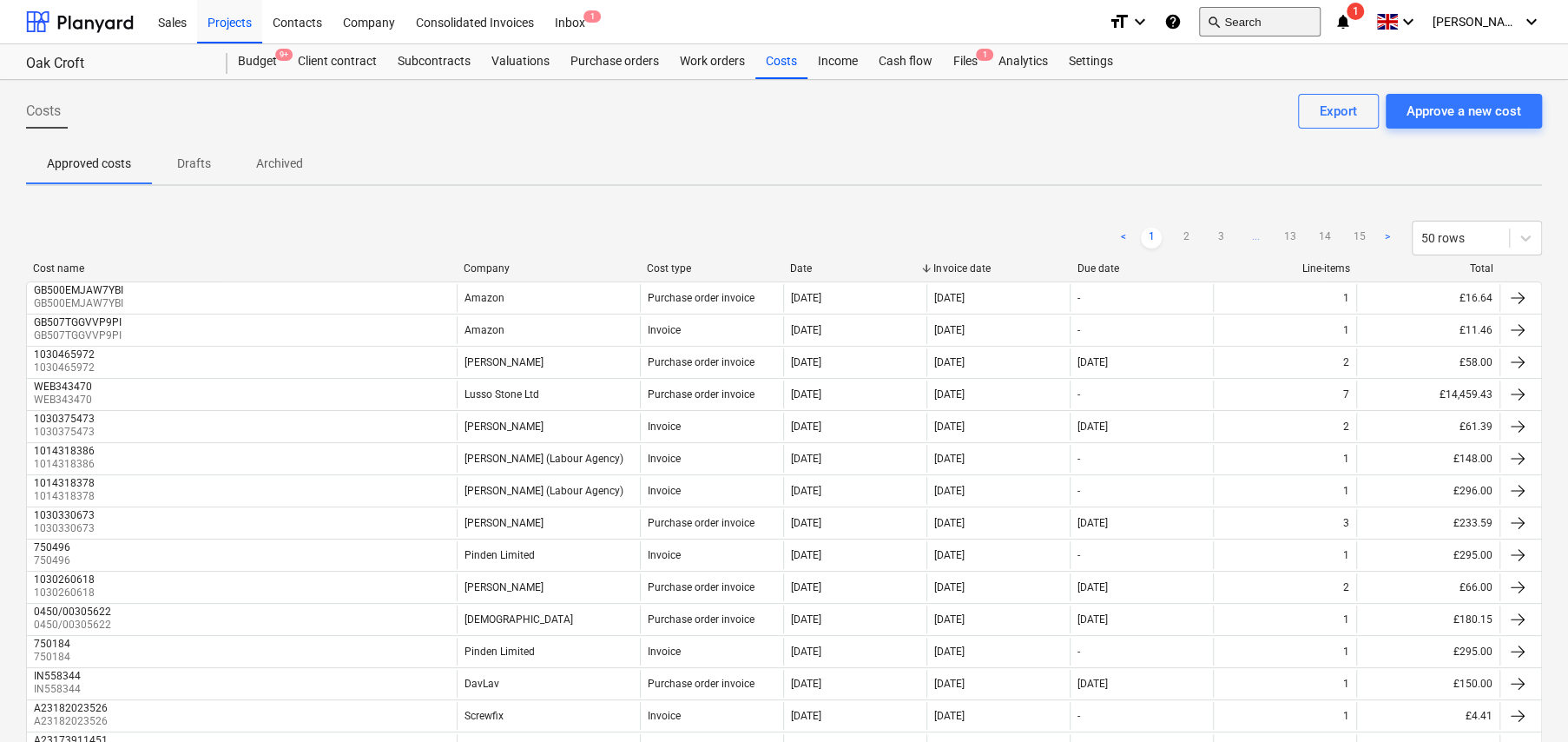
click at [1263, 23] on button "search Search" at bounding box center [1260, 22] width 122 height 30
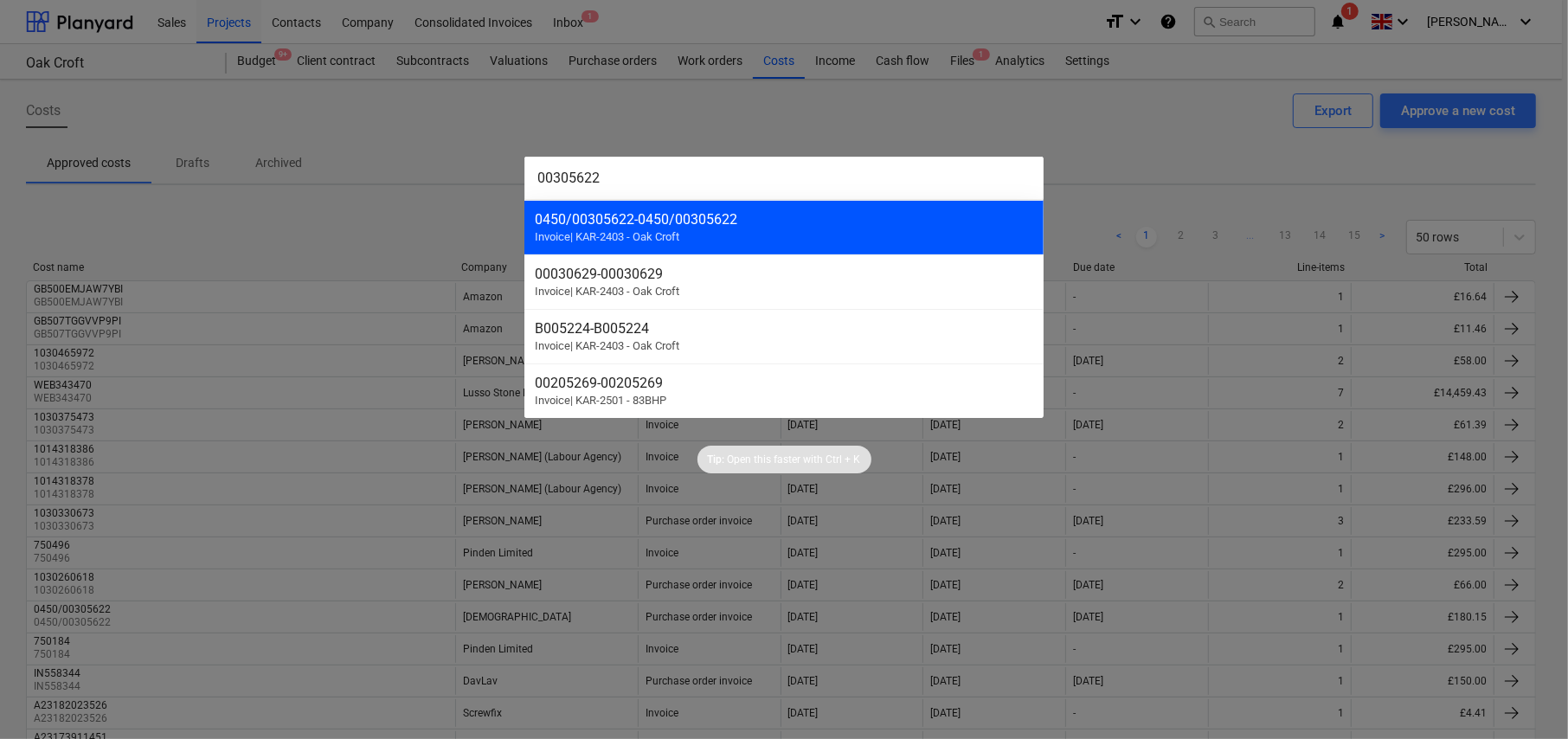
type input "00305622"
click at [621, 241] on span "Invoice | KAR-2403 - Oak Croft" at bounding box center [607, 237] width 145 height 13
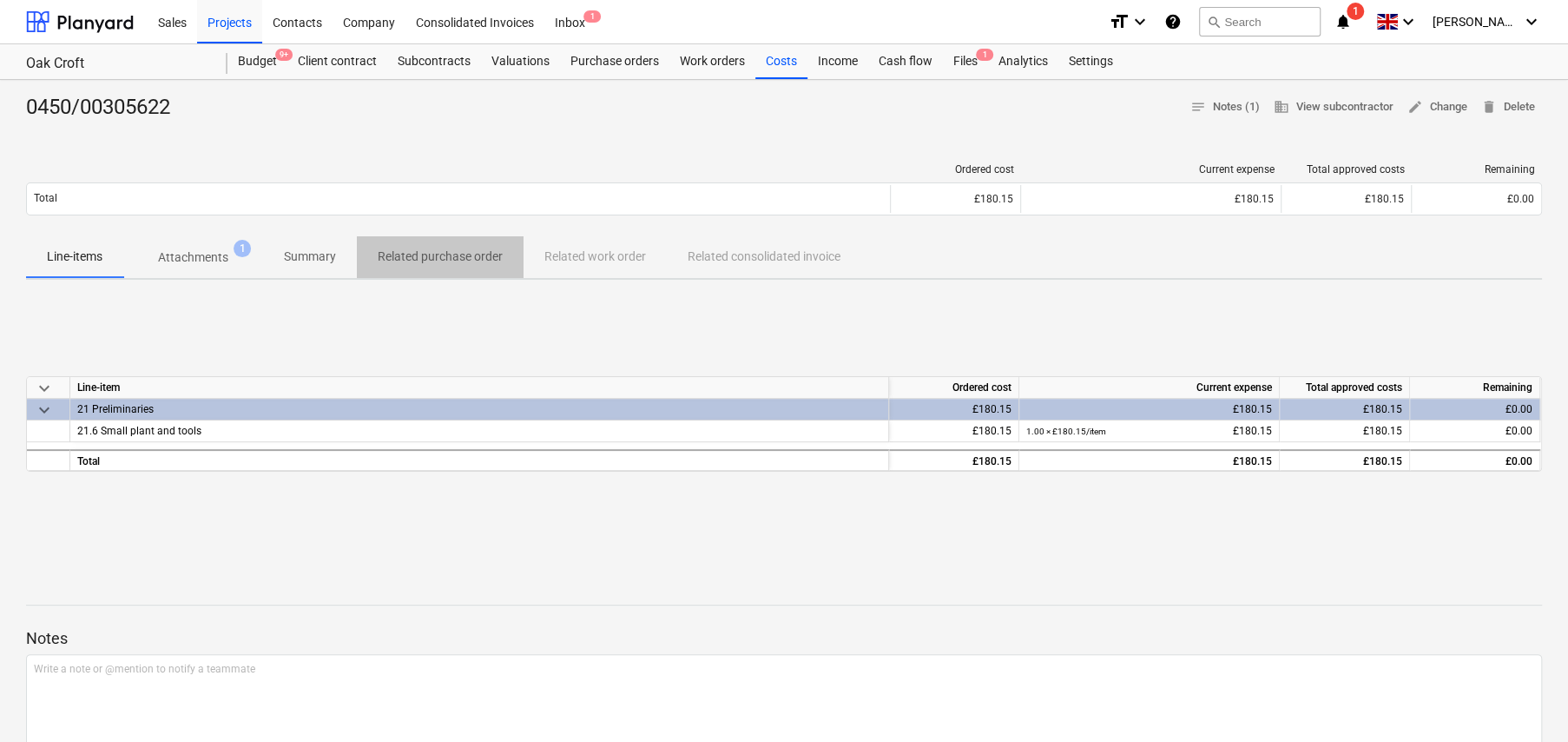
click at [437, 258] on p "Related purchase order" at bounding box center [440, 257] width 125 height 18
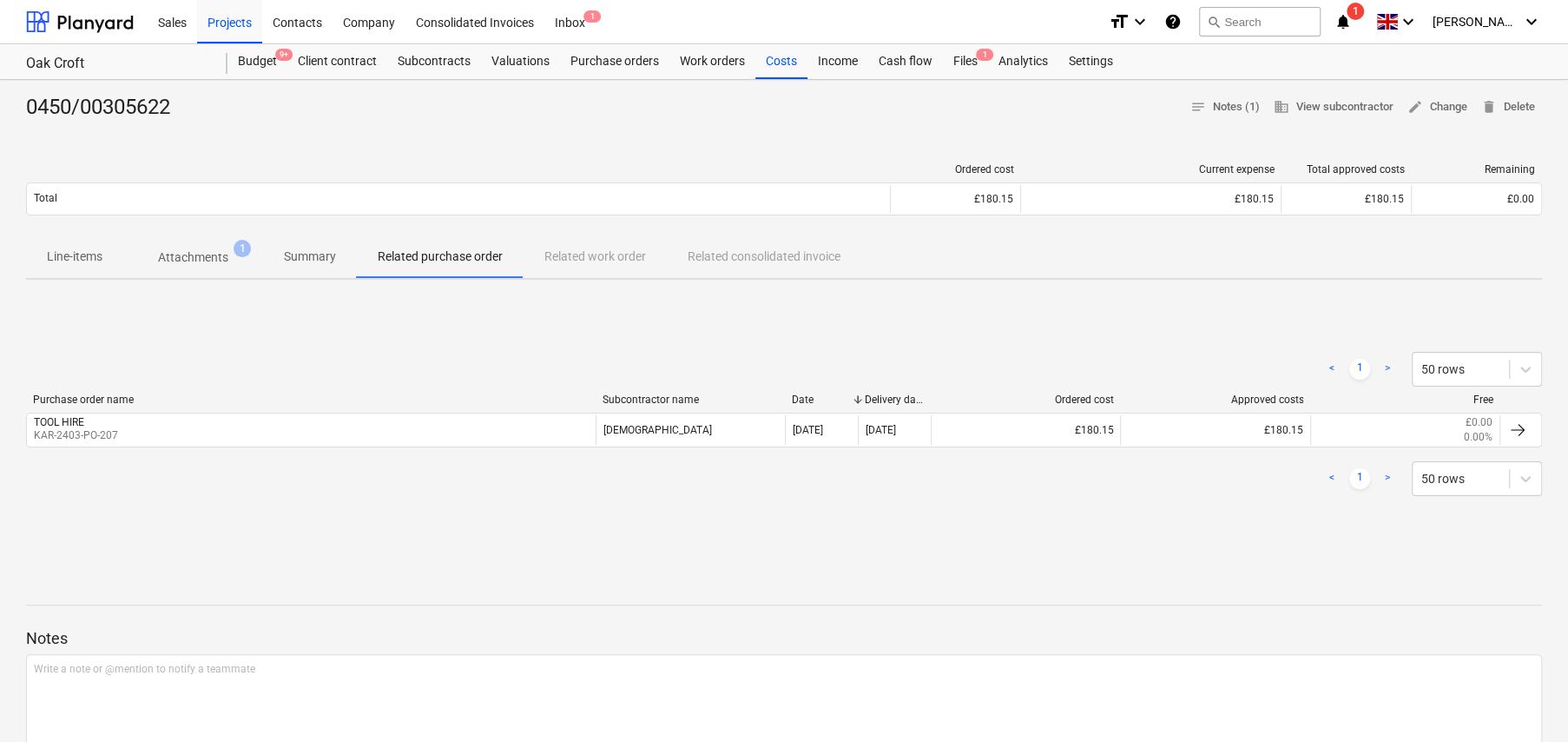
click at [198, 260] on p "Attachments" at bounding box center [193, 257] width 70 height 18
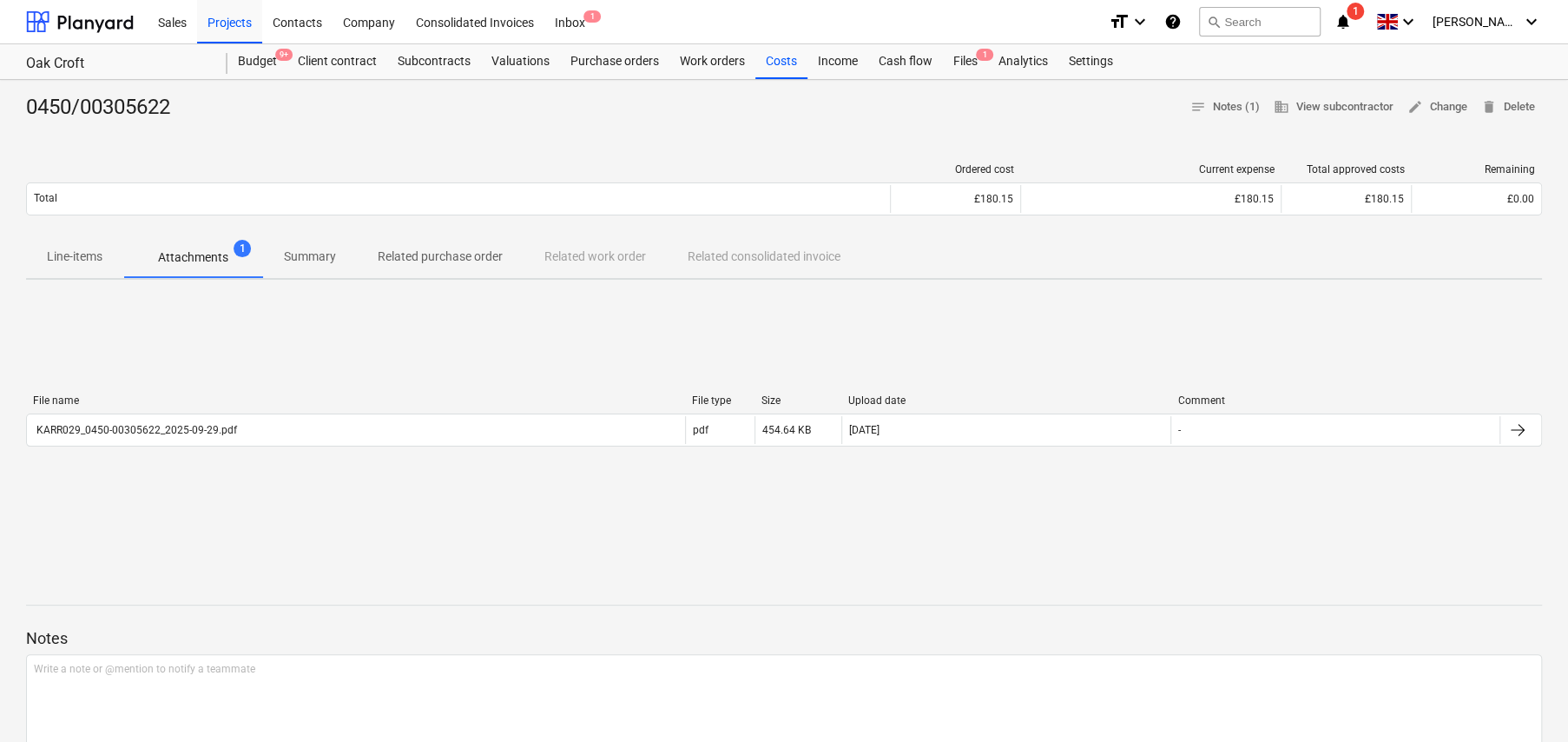
click at [79, 255] on p "Line-items" at bounding box center [75, 257] width 56 height 18
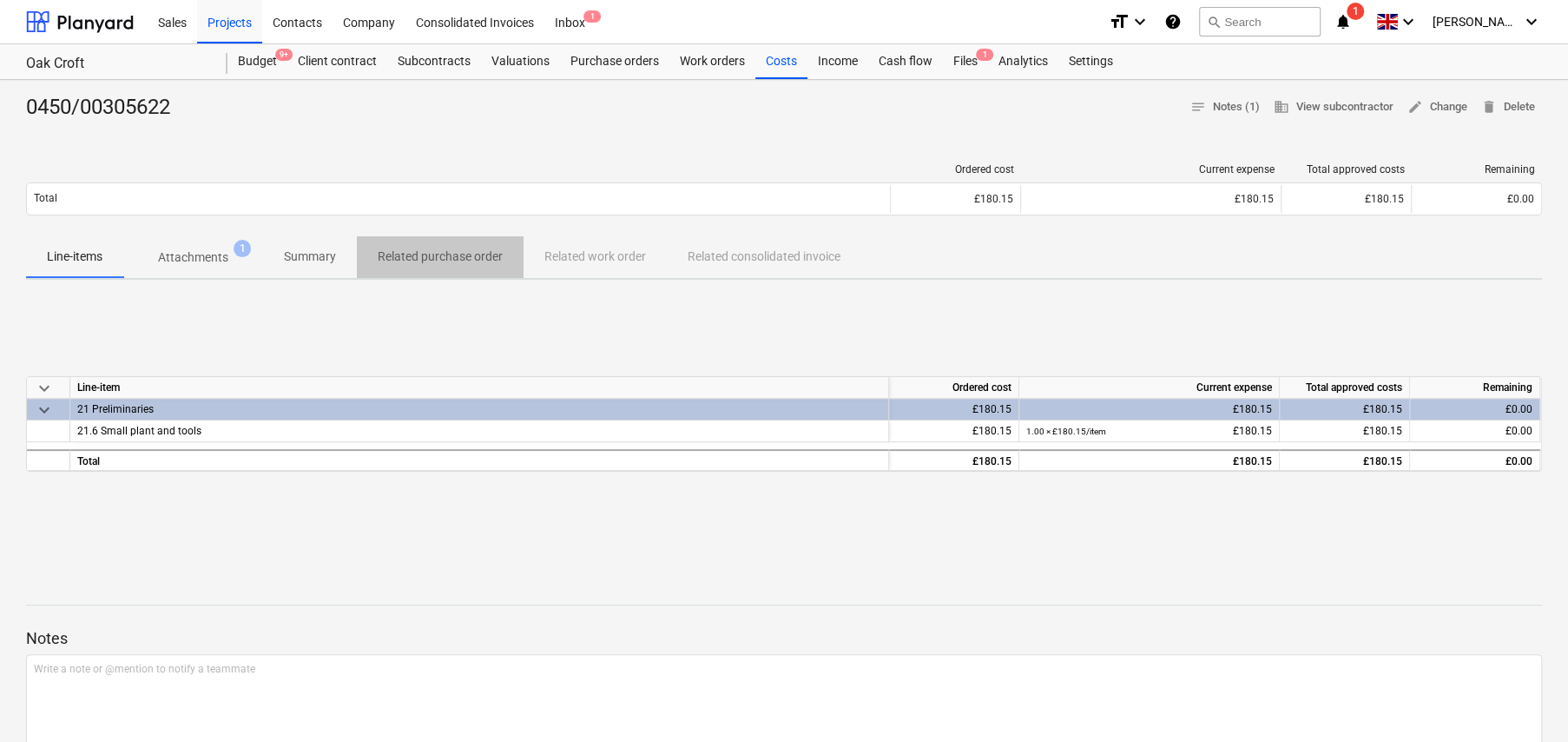
click at [455, 260] on p "Related purchase order" at bounding box center [440, 257] width 125 height 18
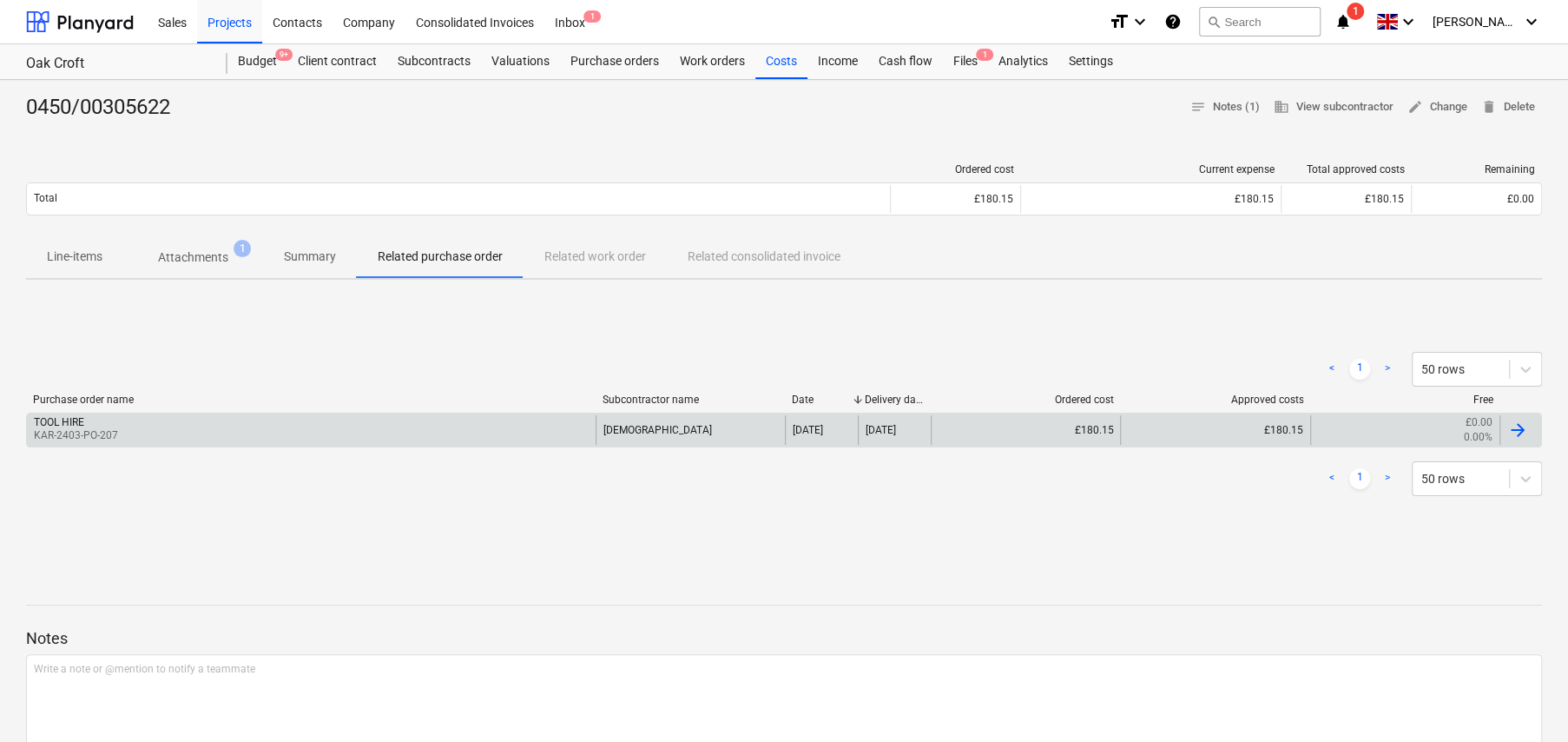
click at [101, 436] on p "KAR-2403-PO-207" at bounding box center [76, 435] width 84 height 15
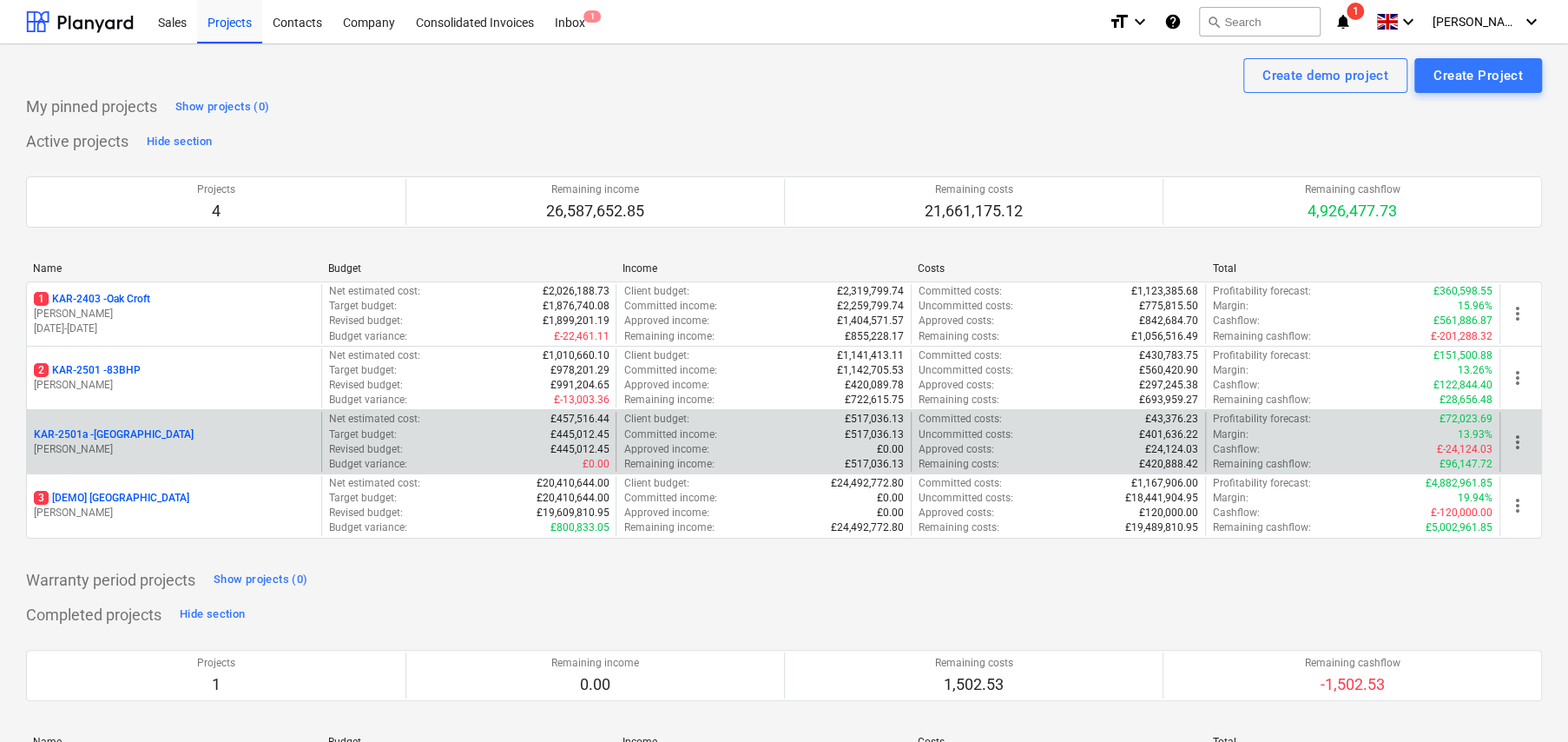
click at [142, 433] on p "KAR-2501a - Little Barn Field" at bounding box center [114, 434] width 160 height 15
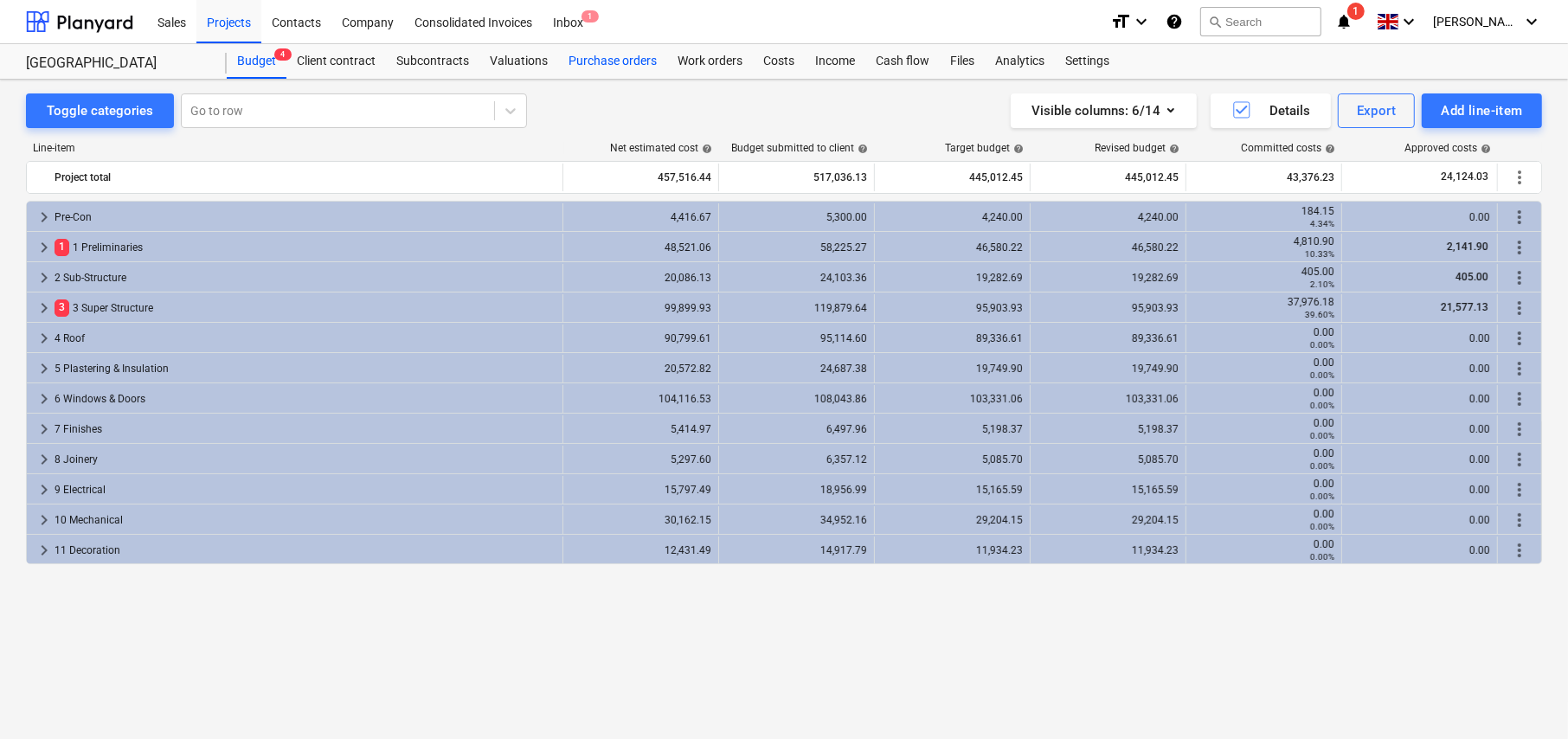
click at [579, 55] on div "Purchase orders" at bounding box center [613, 62] width 109 height 35
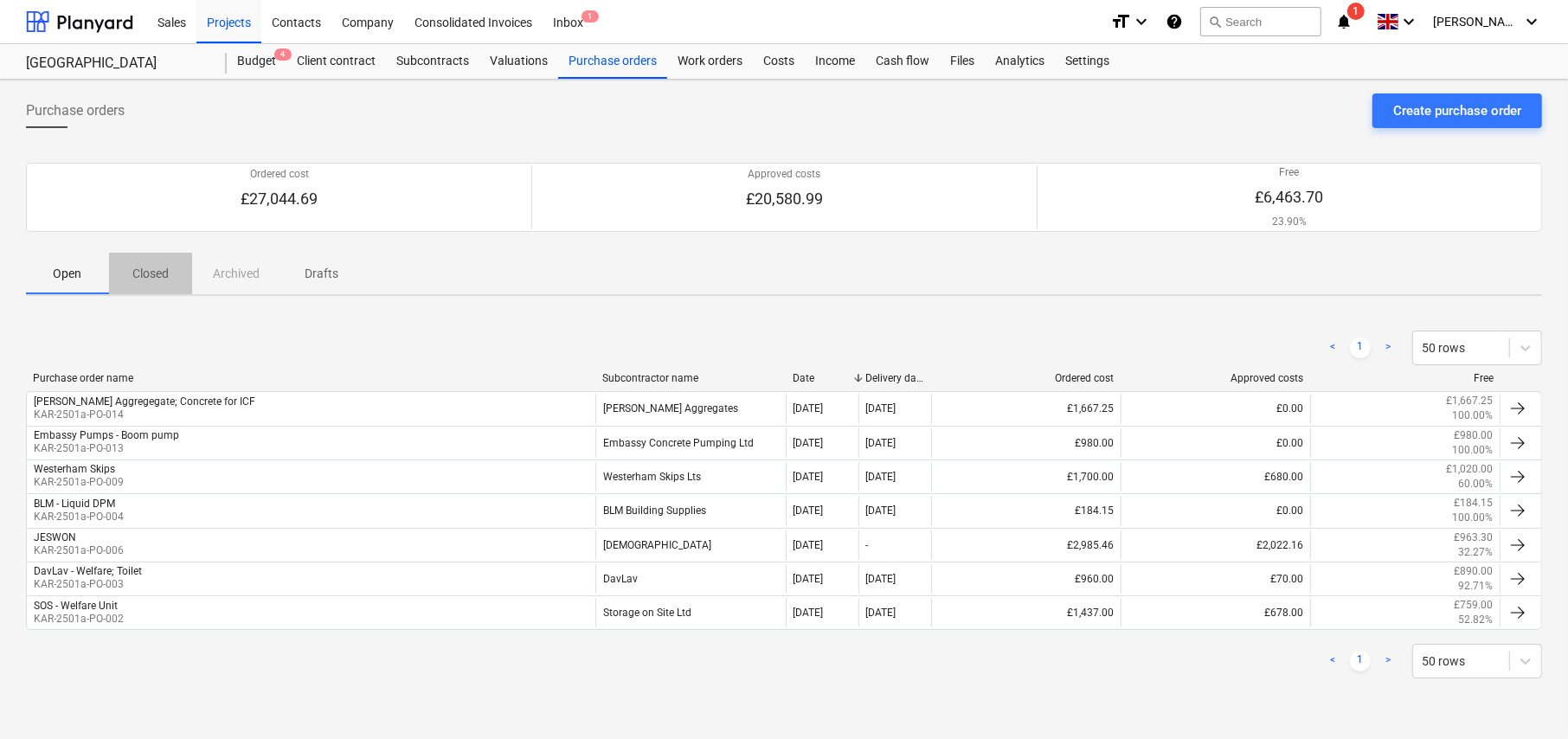
click at [148, 278] on p "Closed" at bounding box center [151, 274] width 42 height 18
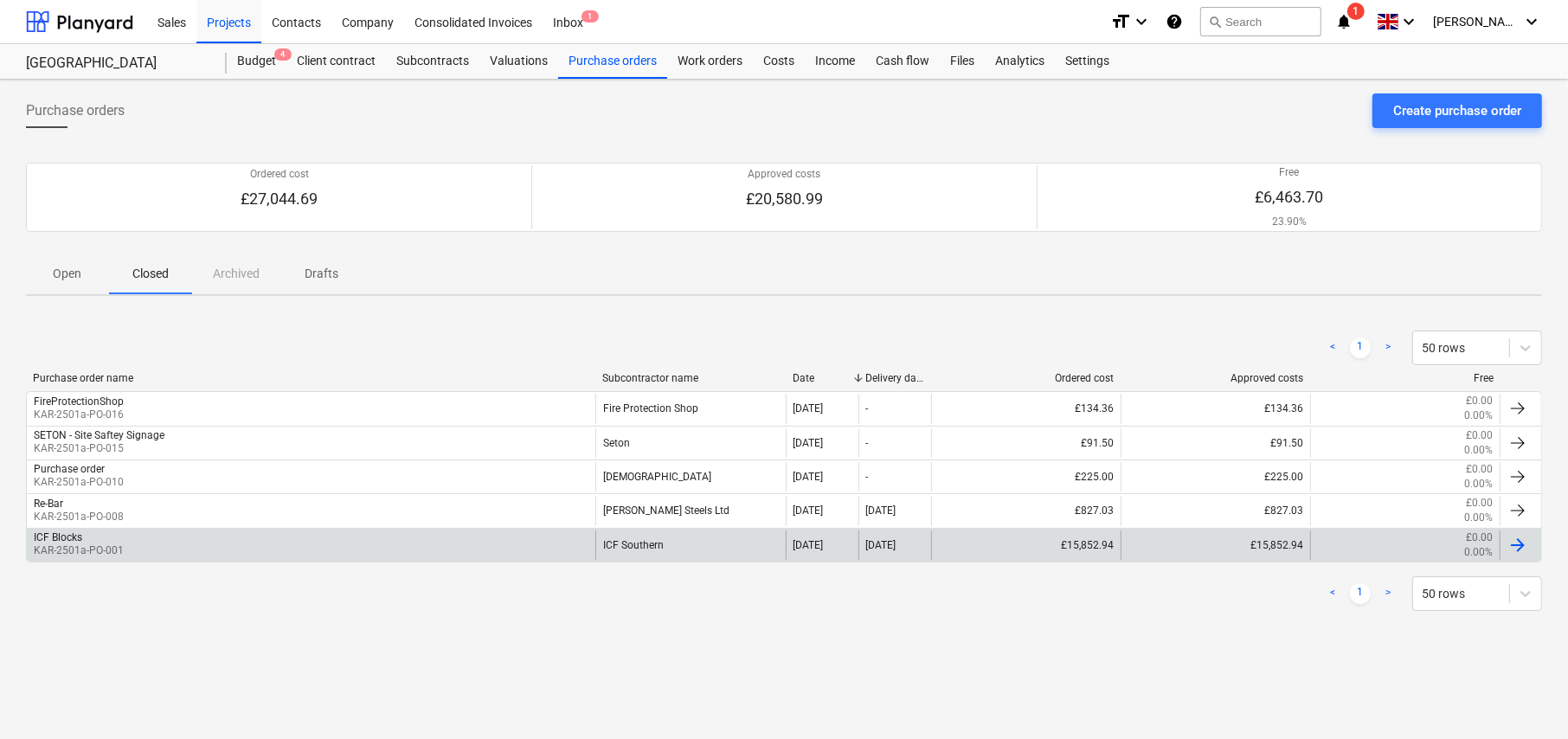
click at [166, 540] on div "ICF Blocks KAR-2501a-PO-001" at bounding box center [311, 545] width 569 height 29
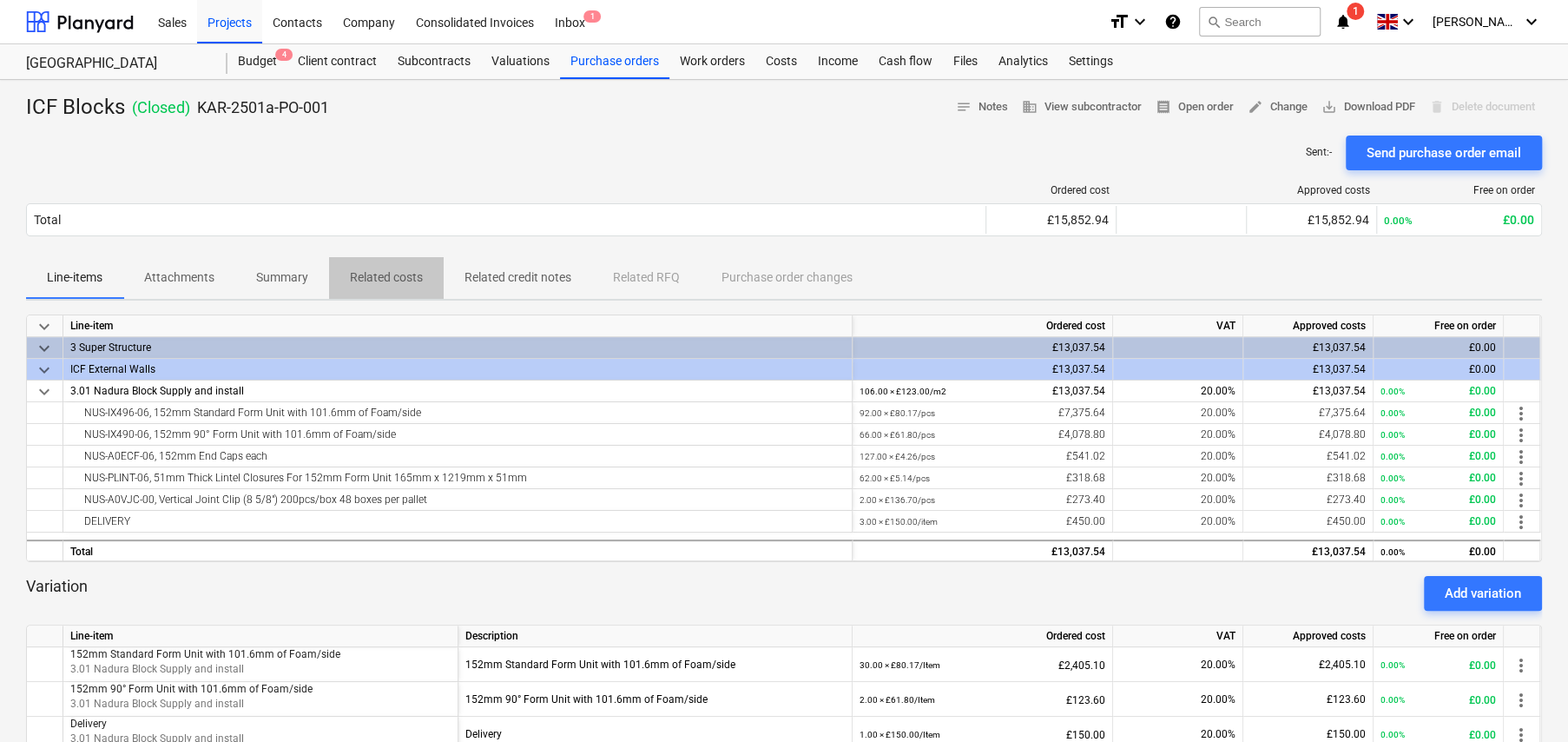
click at [377, 274] on p "Related costs" at bounding box center [386, 277] width 73 height 18
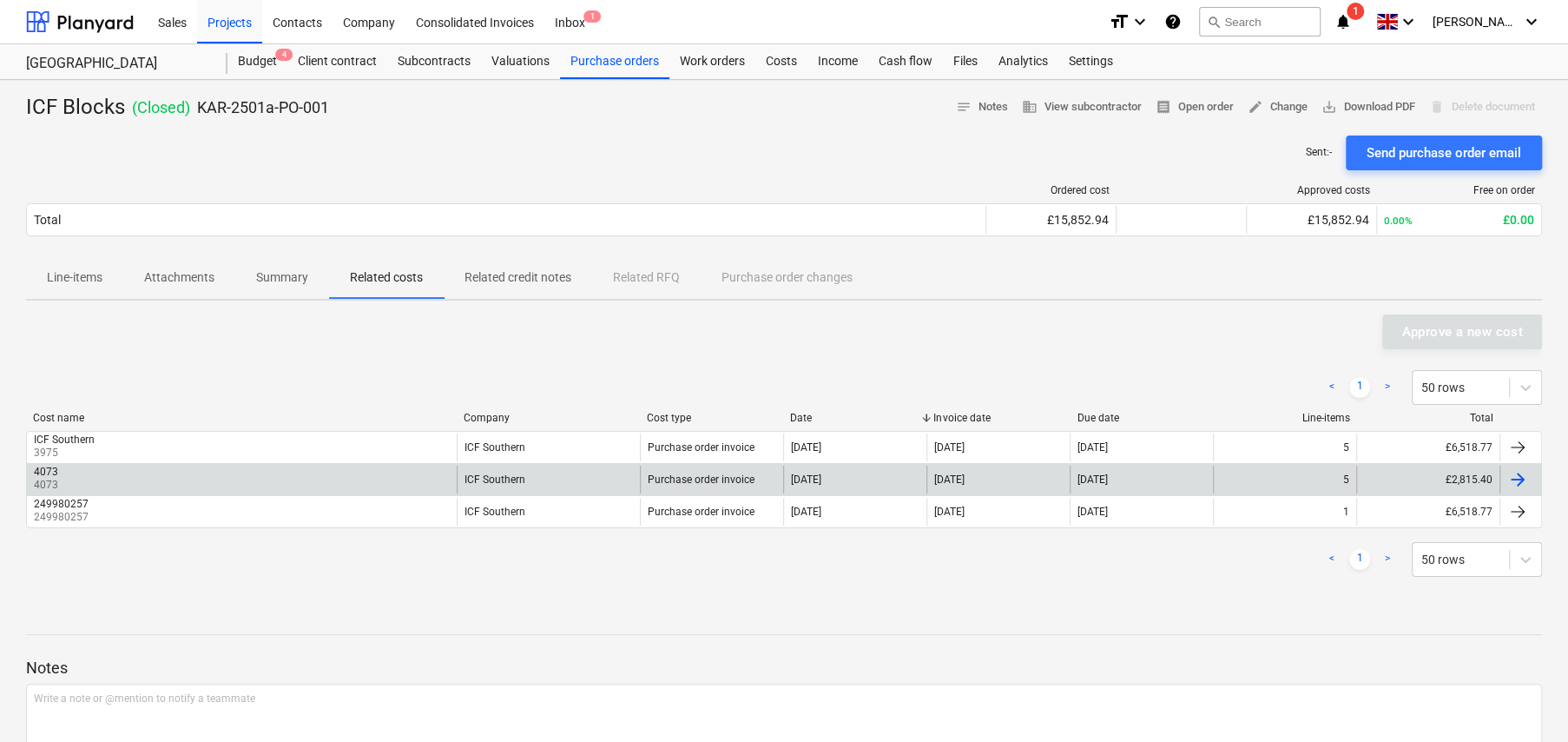
click at [1462, 477] on div "£2,815.40" at bounding box center [1428, 479] width 143 height 28
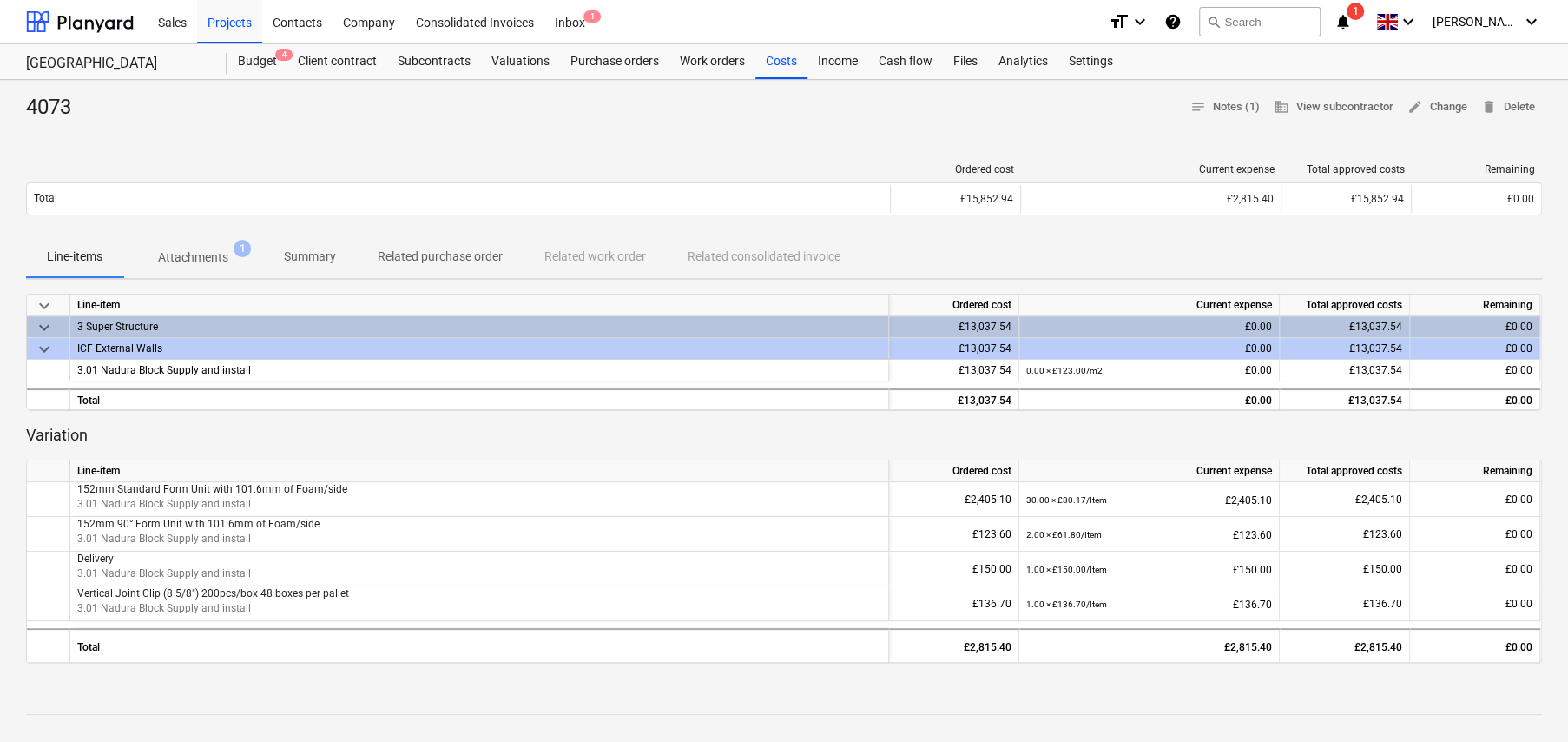
click at [225, 264] on p "Attachments" at bounding box center [193, 257] width 70 height 18
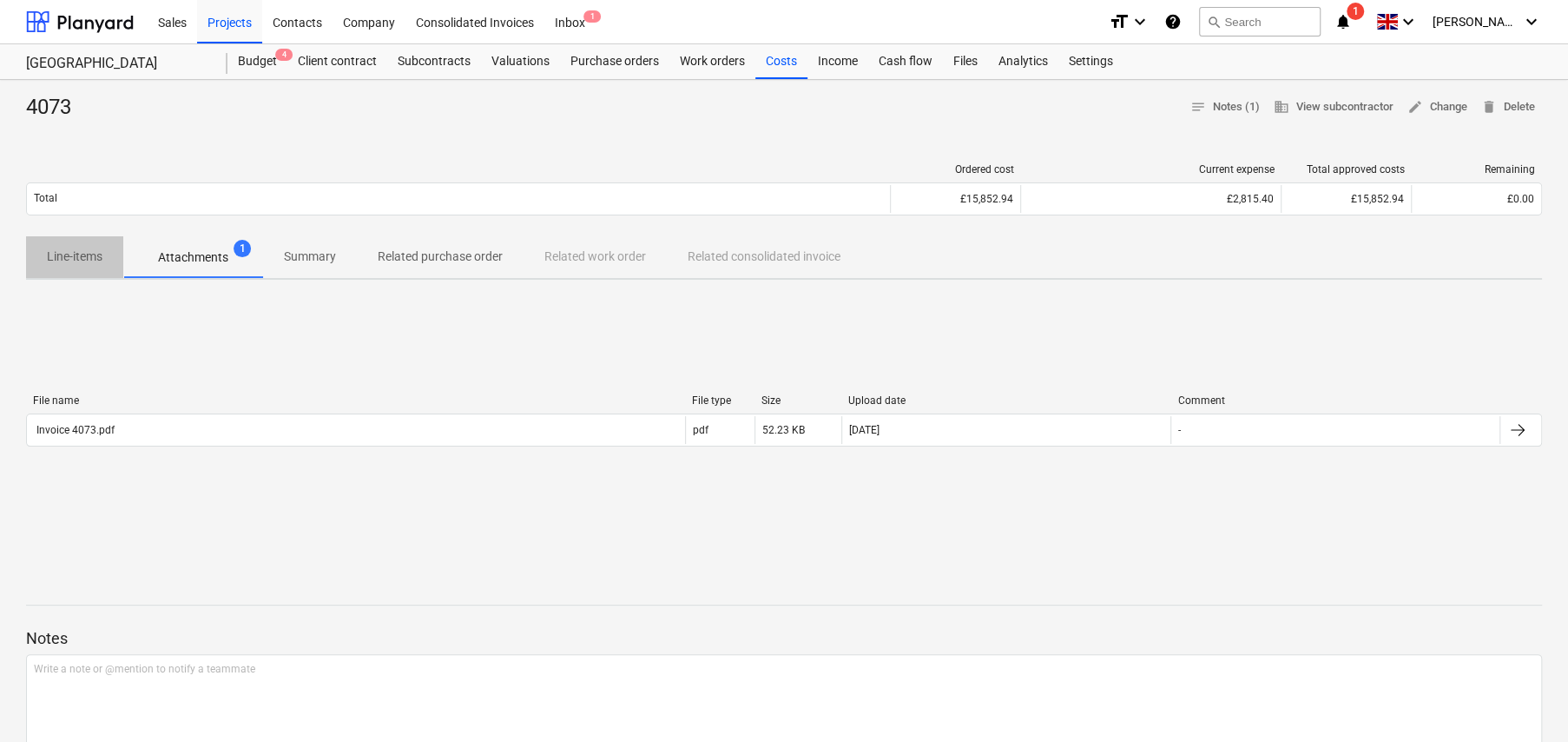
click at [85, 254] on p "Line-items" at bounding box center [75, 257] width 56 height 18
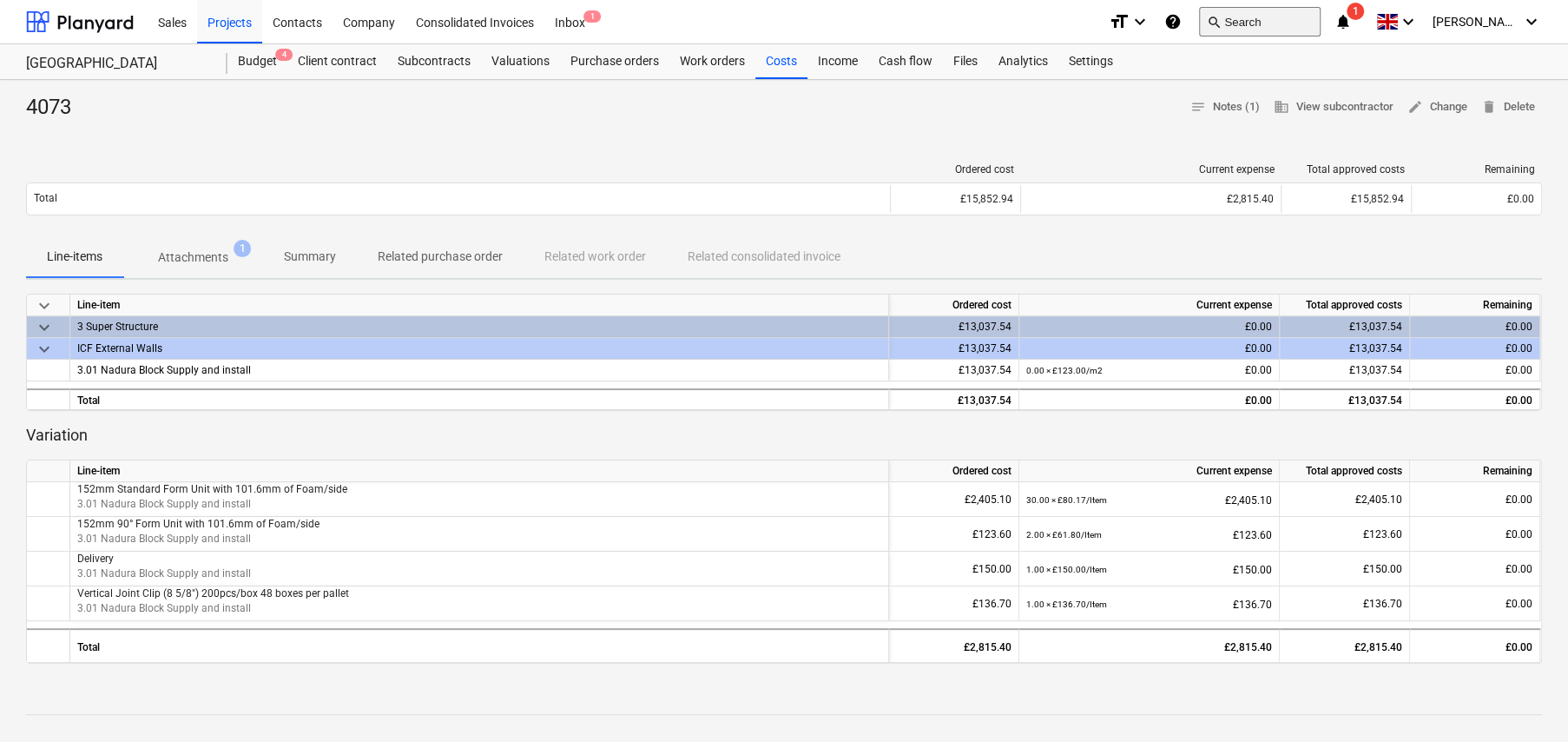
click at [1259, 24] on button "search Search" at bounding box center [1260, 22] width 122 height 30
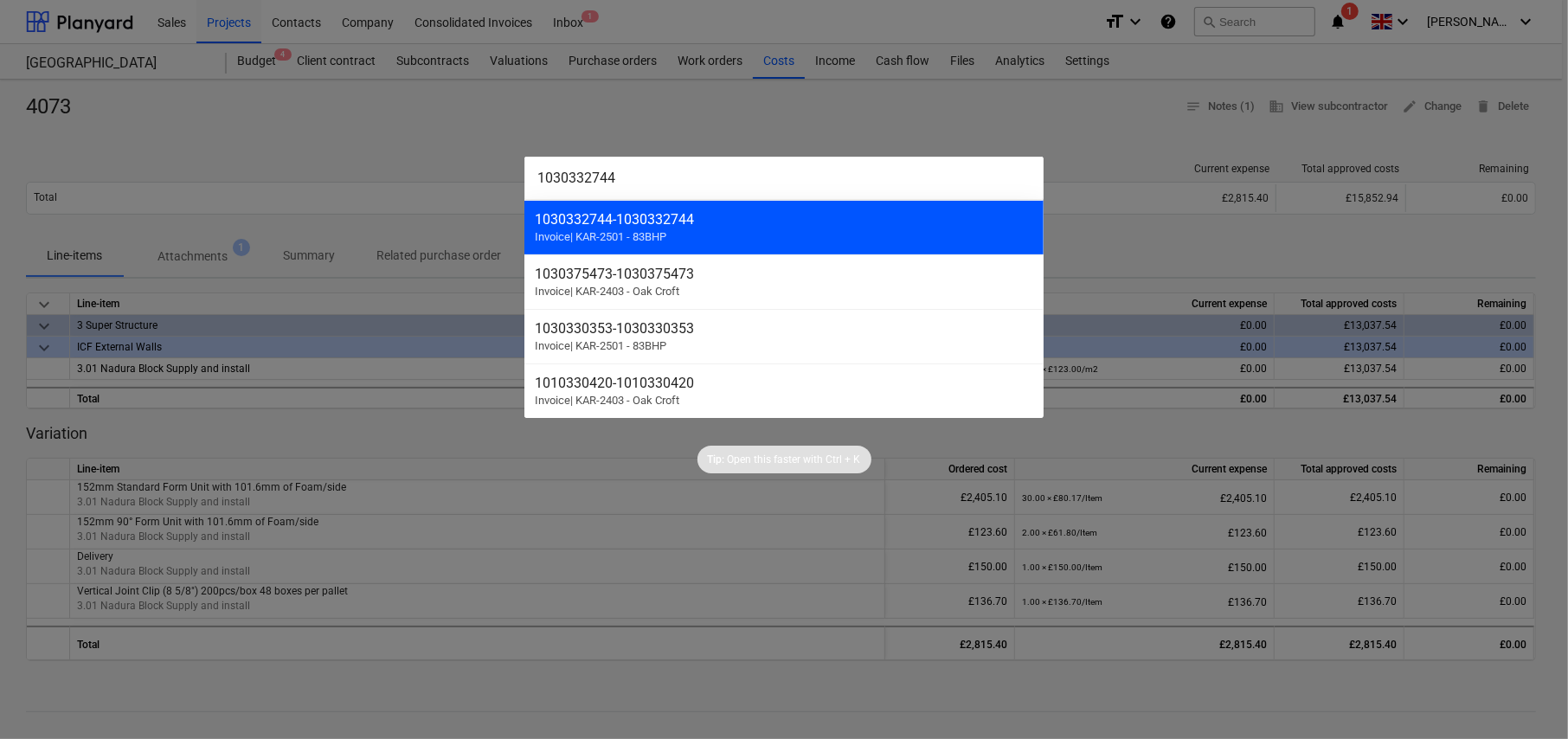
type input "1030332744"
click at [784, 234] on div "1030332744 - 1030332744 Invoice | KAR-2501 - 83BHP" at bounding box center [784, 227] width 519 height 55
